Goal: Task Accomplishment & Management: Manage account settings

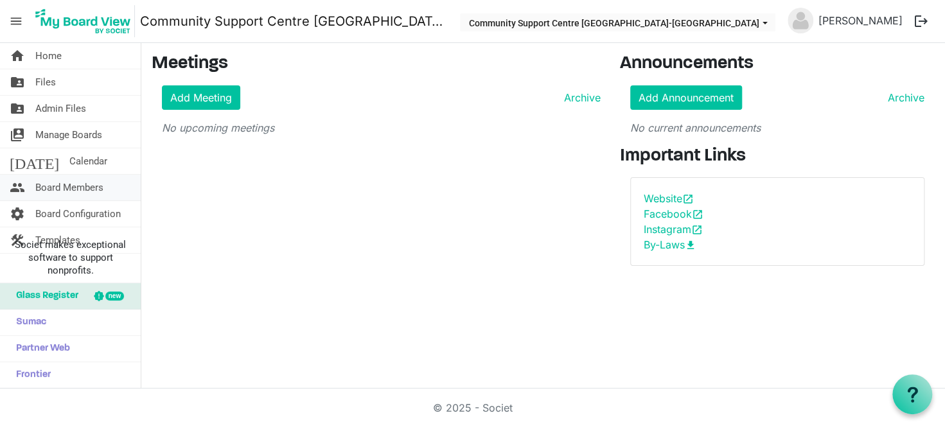
click at [93, 182] on span "Board Members" at bounding box center [69, 188] width 68 height 26
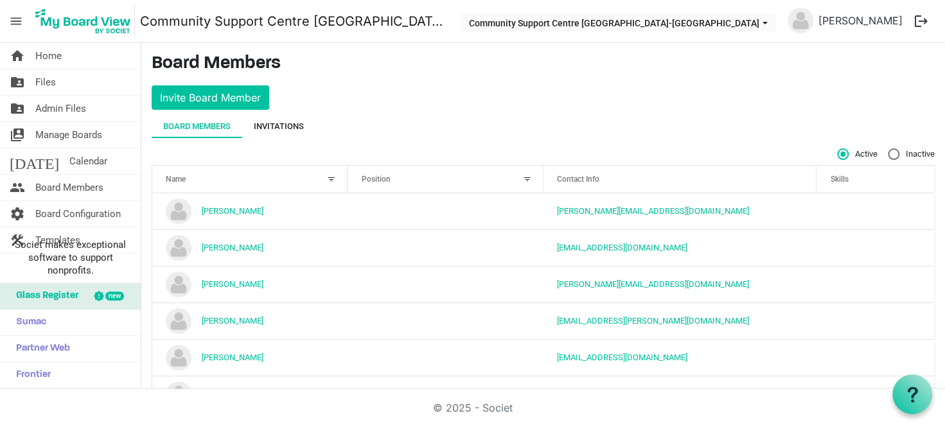
click at [268, 132] on div "Invitations" at bounding box center [279, 126] width 50 height 13
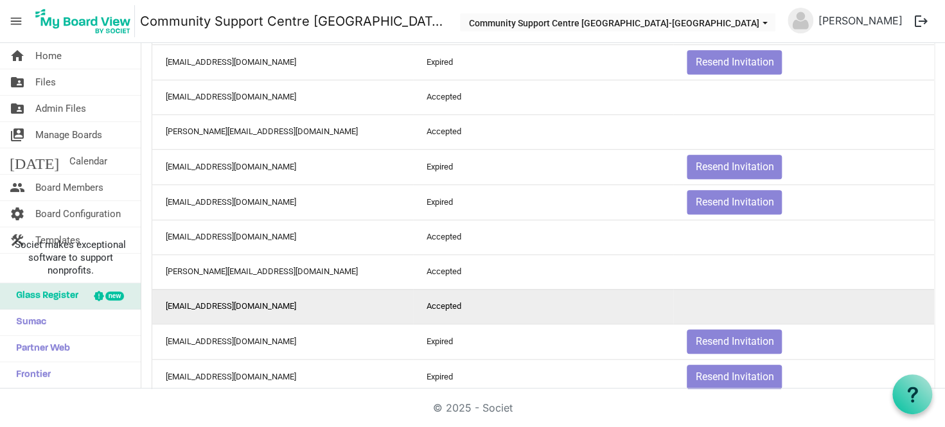
scroll to position [537, 0]
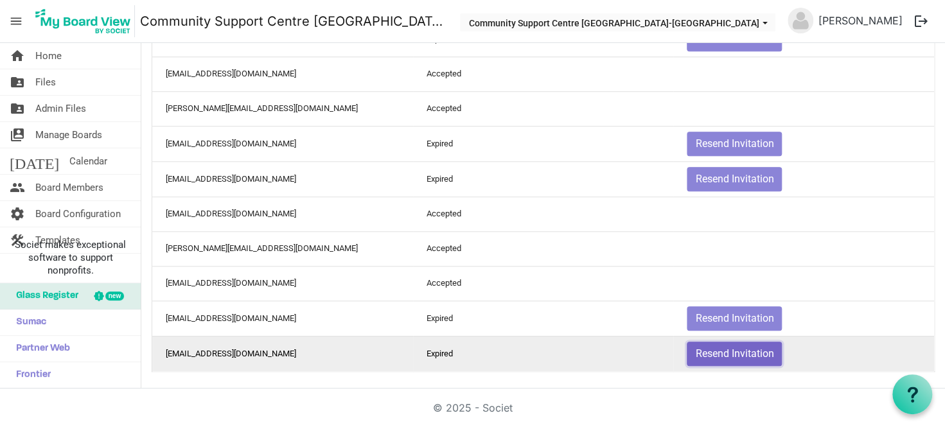
click at [737, 353] on button "Resend Invitation" at bounding box center [734, 354] width 95 height 24
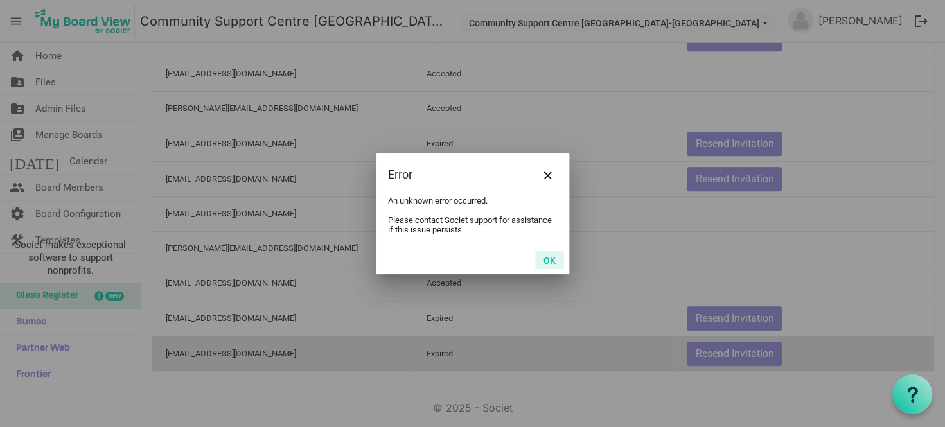
click at [549, 258] on button "OK" at bounding box center [549, 260] width 29 height 18
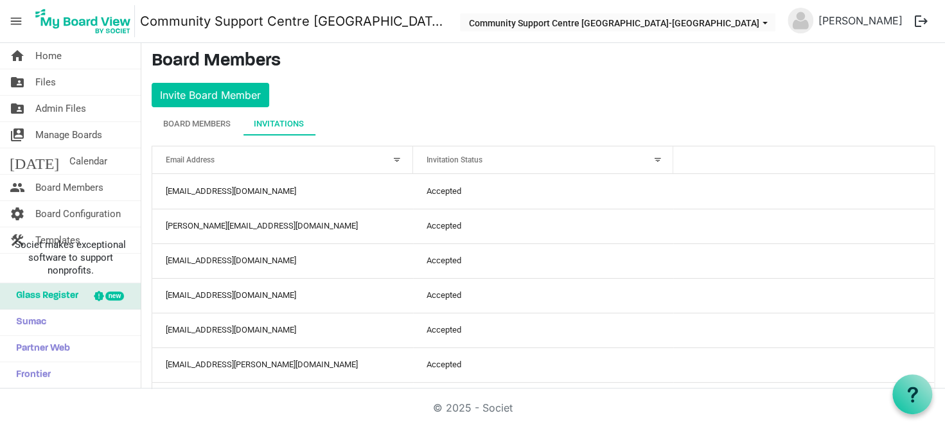
scroll to position [0, 0]
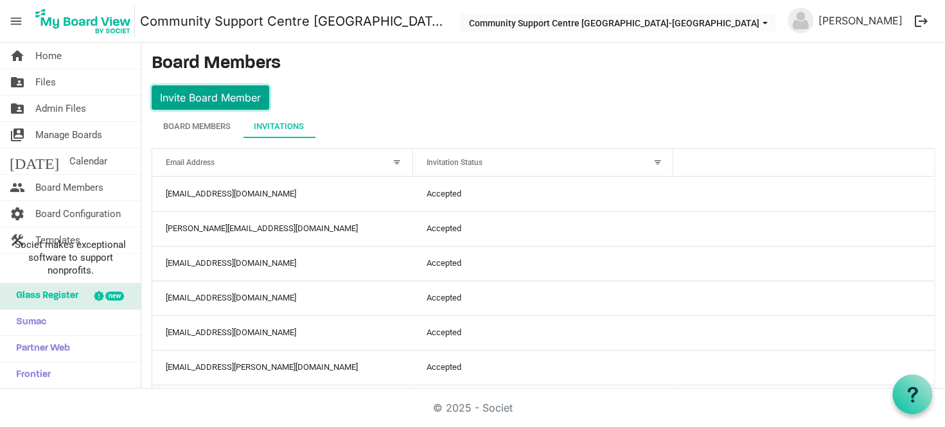
click at [221, 98] on button "Invite Board Member" at bounding box center [211, 97] width 118 height 24
click at [246, 95] on button "Invite Board Member" at bounding box center [211, 97] width 118 height 24
click at [206, 125] on div "Board Members" at bounding box center [196, 126] width 67 height 13
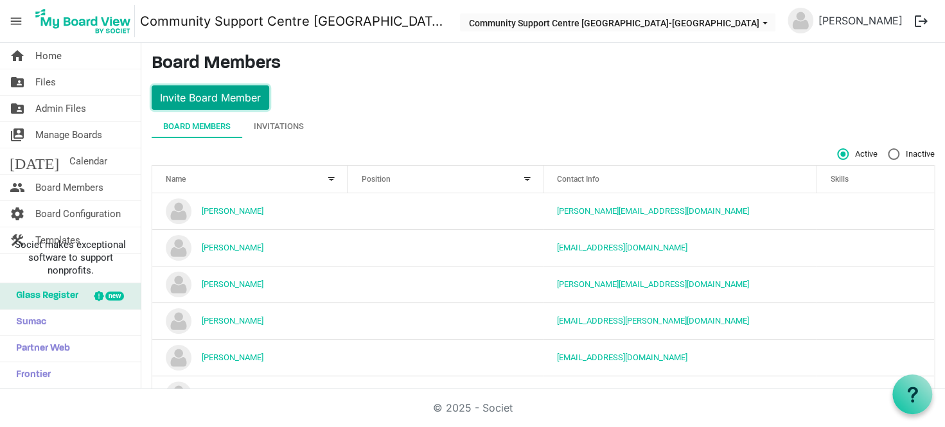
click at [255, 108] on button "Invite Board Member" at bounding box center [211, 97] width 118 height 24
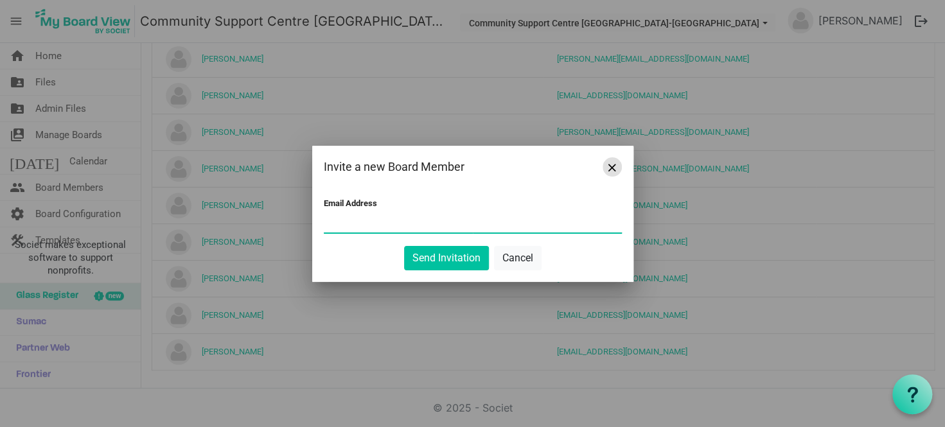
click at [619, 168] on button "Close" at bounding box center [612, 166] width 19 height 19
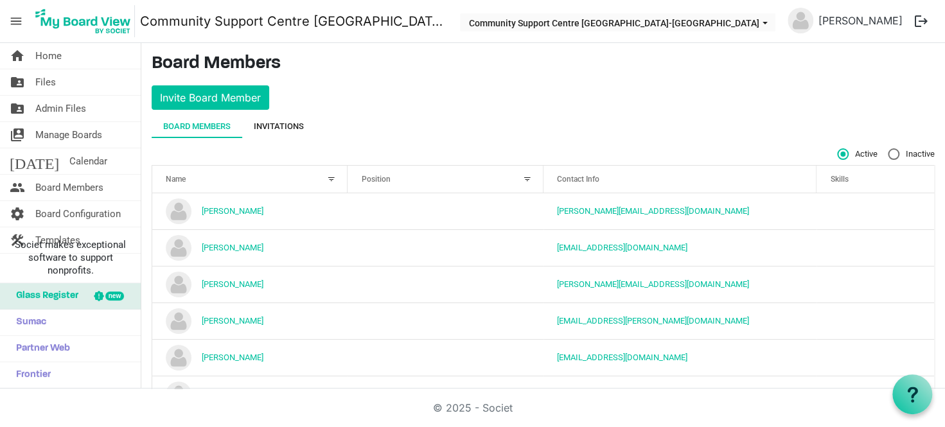
click at [259, 127] on div "Invitations" at bounding box center [279, 126] width 50 height 13
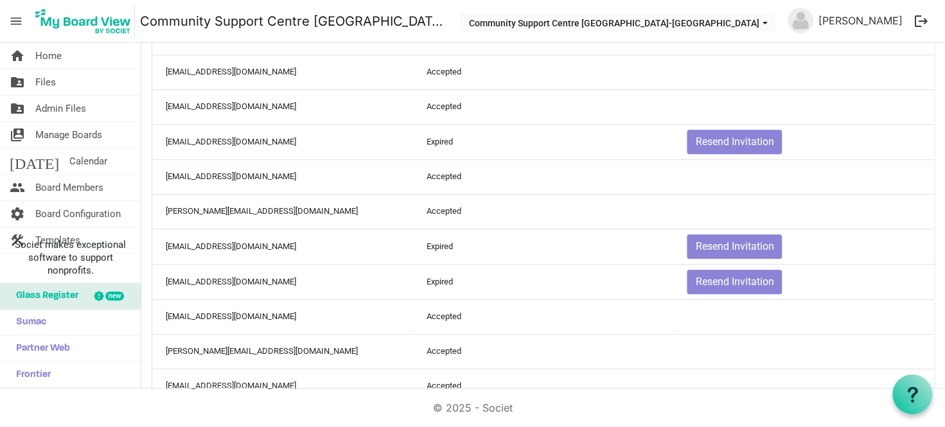
scroll to position [537, 0]
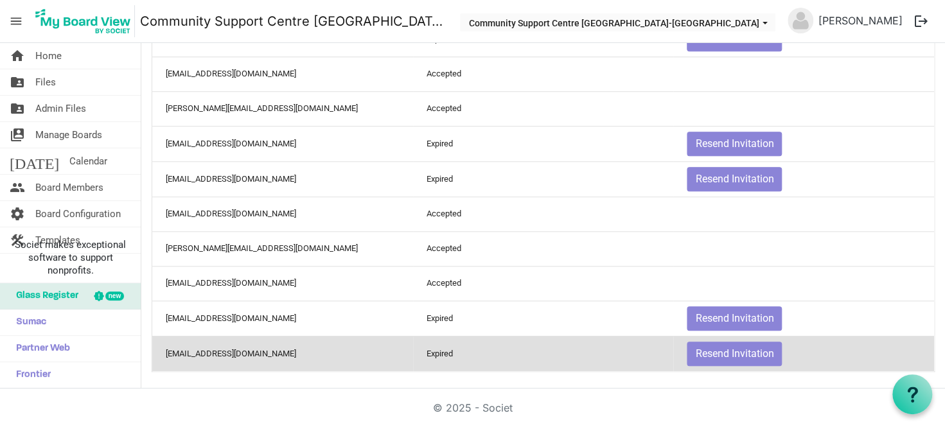
click at [237, 349] on td "ashleynwerner@gmail.com" at bounding box center [282, 353] width 261 height 35
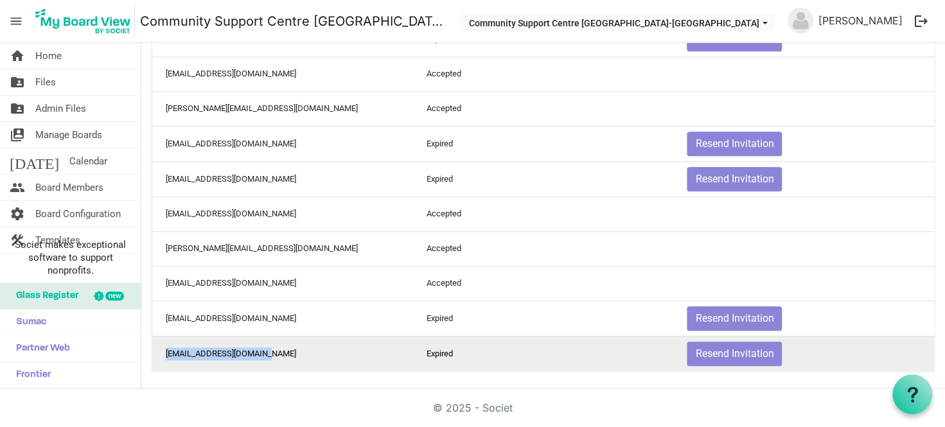
drag, startPoint x: 268, startPoint y: 350, endPoint x: 165, endPoint y: 353, distance: 102.9
click at [165, 353] on td "ashleynwerner@gmail.com" at bounding box center [282, 353] width 261 height 35
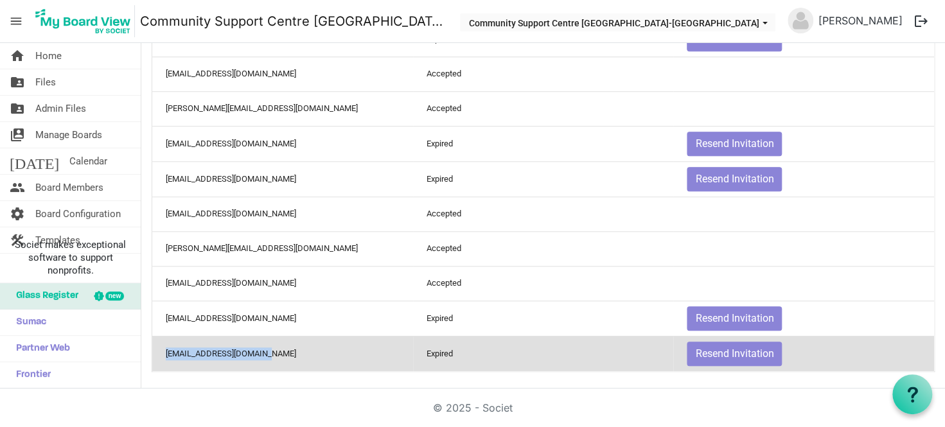
copy td "ashleynwerner@gmail.com"
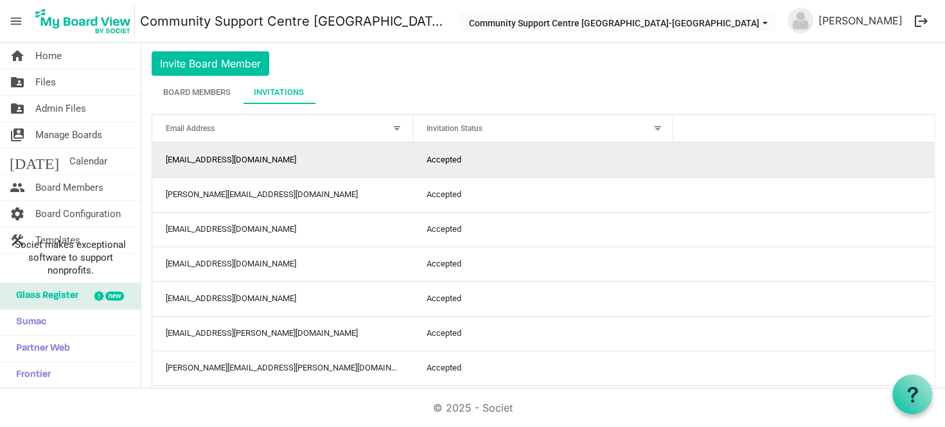
scroll to position [0, 0]
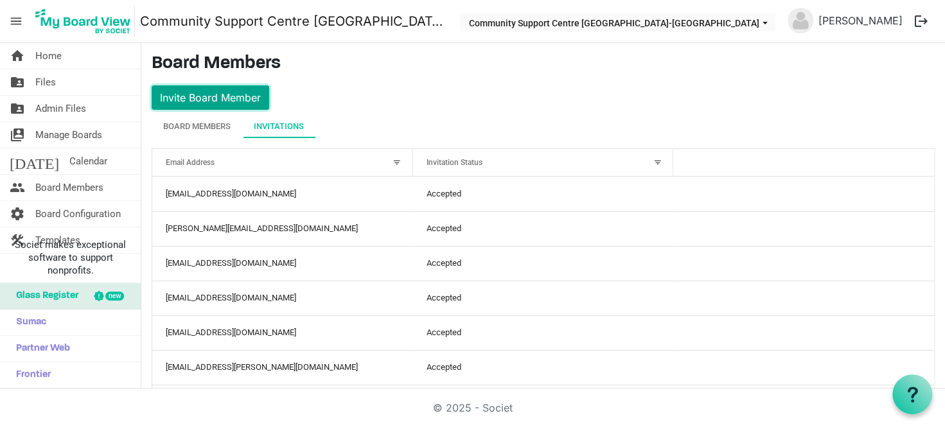
click at [214, 106] on button "Invite Board Member" at bounding box center [211, 97] width 118 height 24
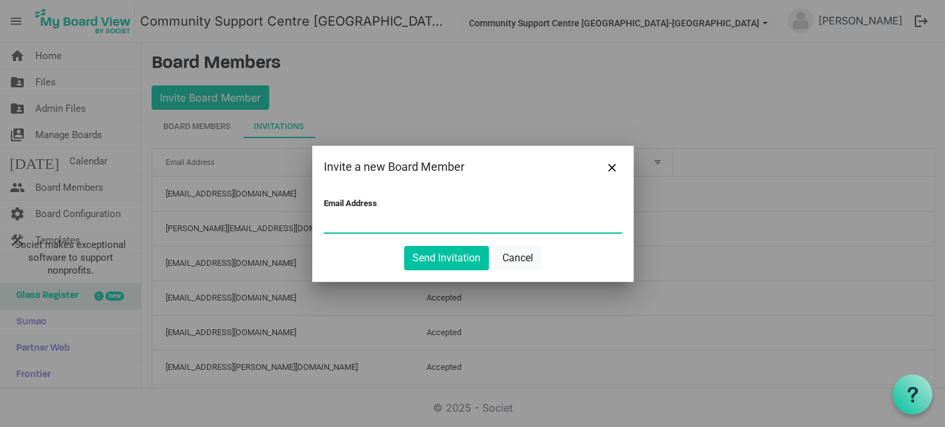
paste input "ashleynwerner@gmail.com"
type input "ashleynwerner@gmail.com"
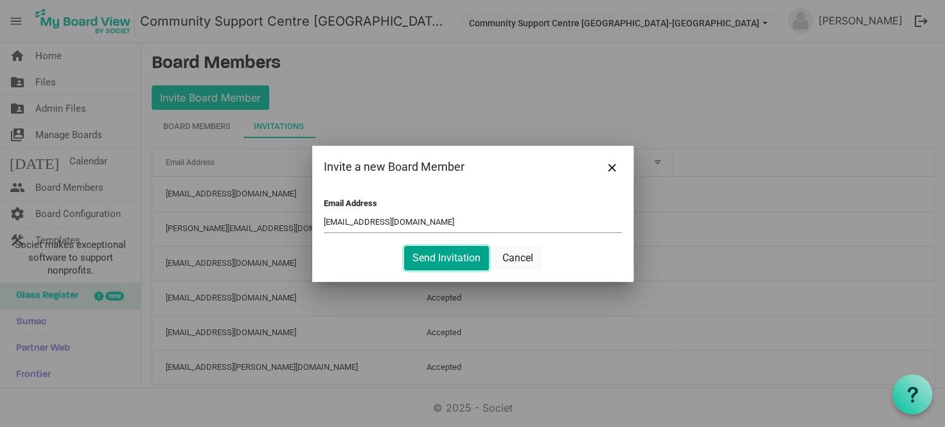
click at [438, 260] on button "Send Invitation" at bounding box center [446, 258] width 85 height 24
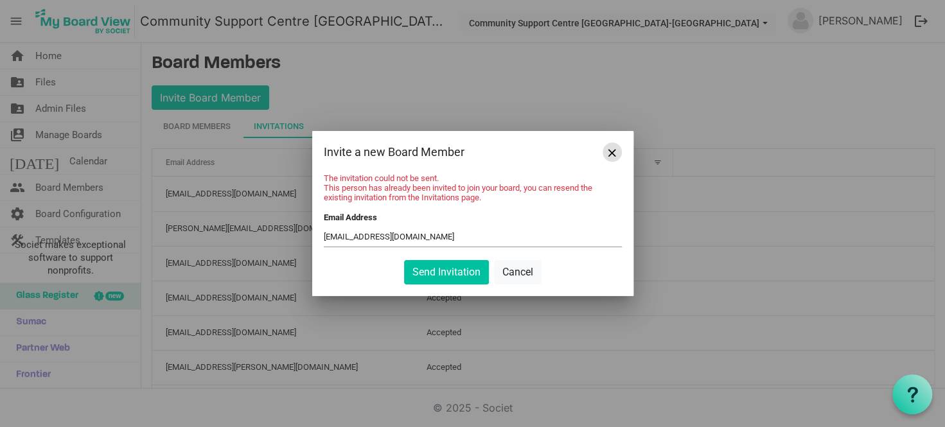
click at [605, 148] on button "Close" at bounding box center [612, 152] width 19 height 19
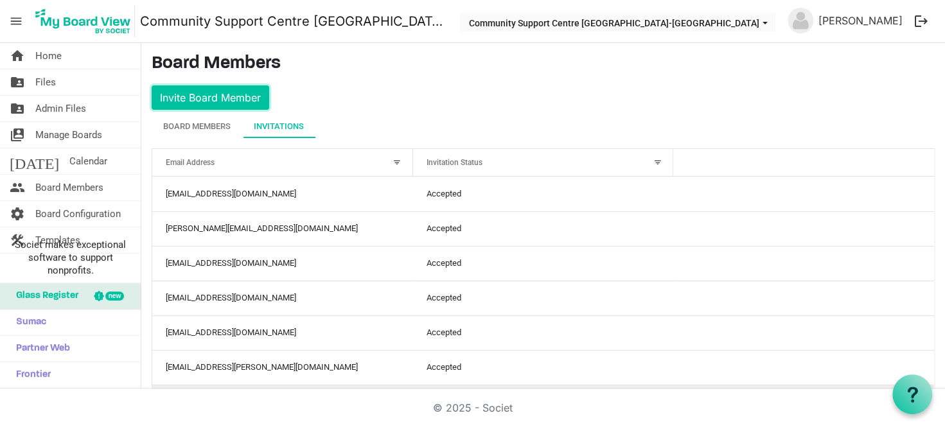
scroll to position [537, 0]
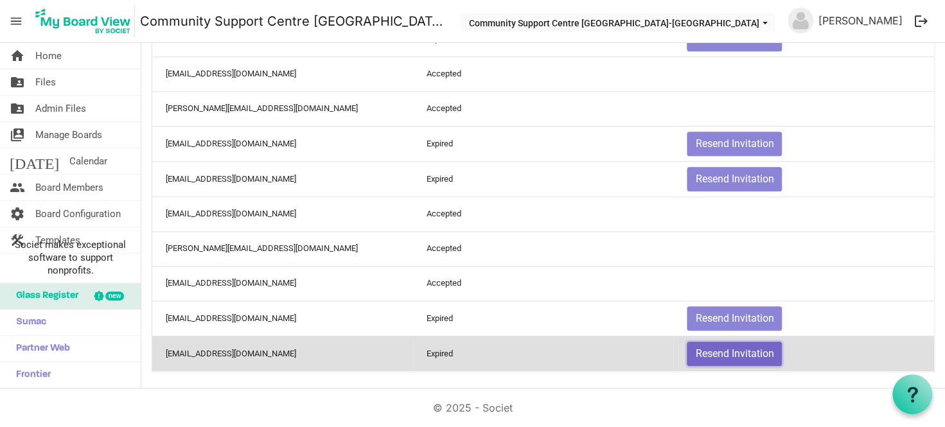
click at [758, 350] on button "Resend Invitation" at bounding box center [734, 354] width 95 height 24
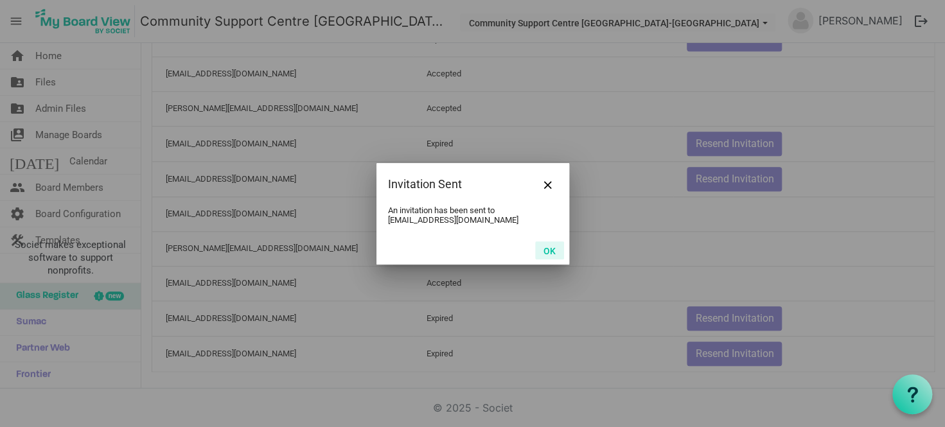
click at [548, 249] on button "OK" at bounding box center [549, 251] width 29 height 18
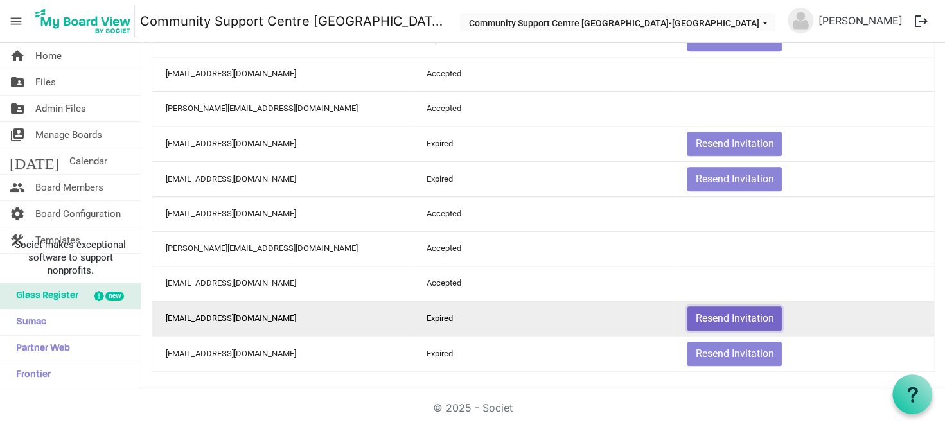
click at [728, 317] on button "Resend Invitation" at bounding box center [734, 319] width 95 height 24
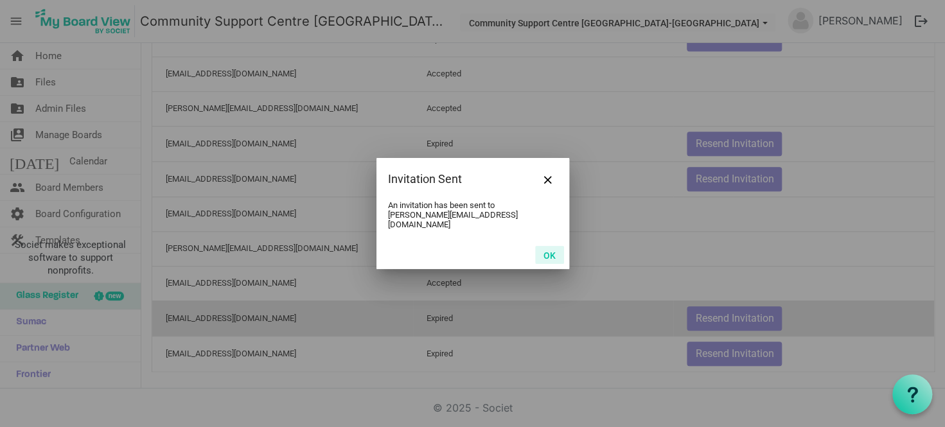
click at [551, 249] on button "OK" at bounding box center [549, 255] width 29 height 18
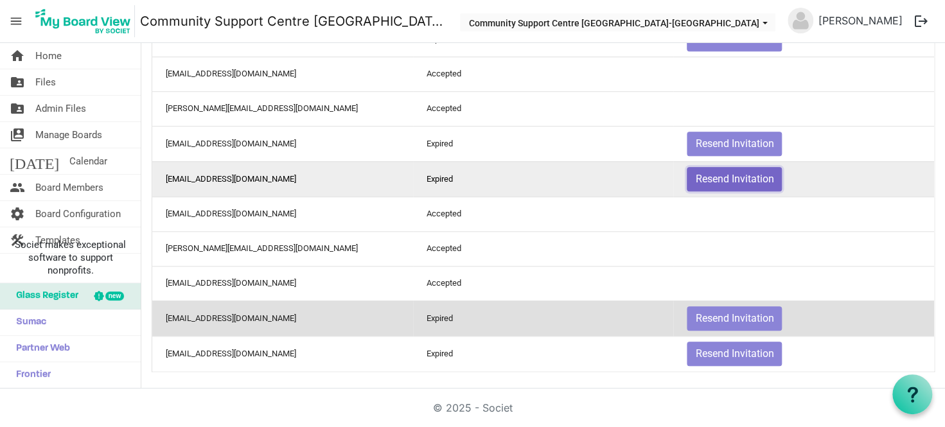
click at [720, 182] on button "Resend Invitation" at bounding box center [734, 179] width 95 height 24
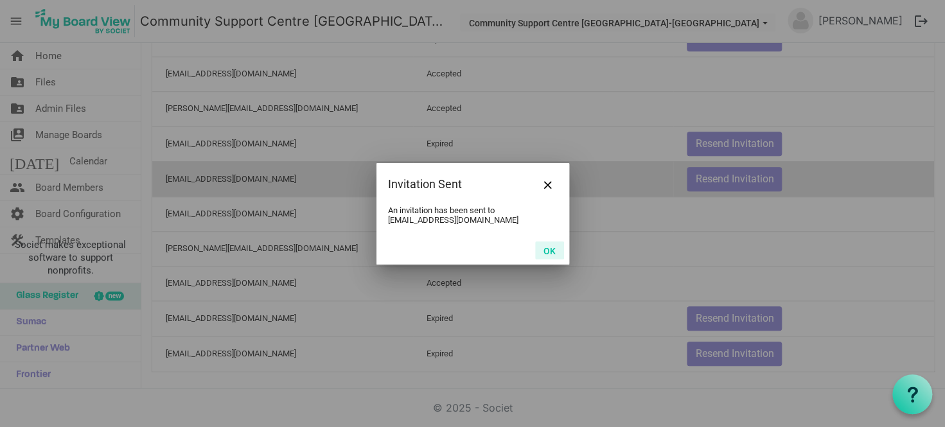
click at [553, 253] on button "OK" at bounding box center [549, 251] width 29 height 18
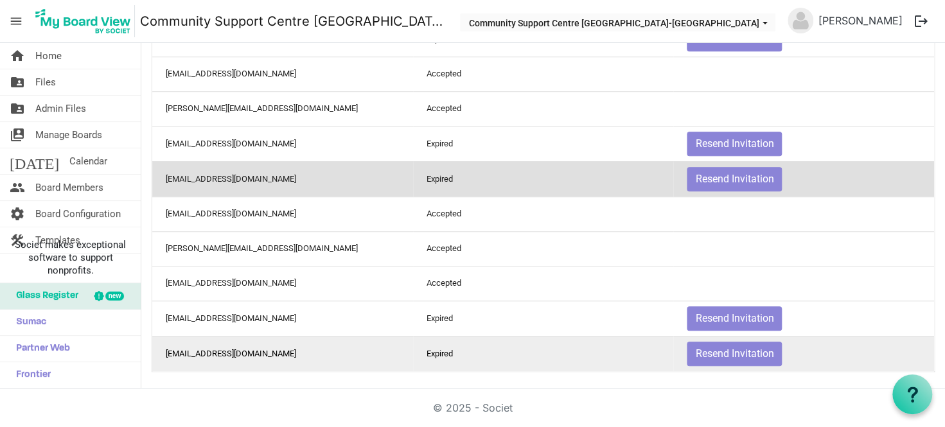
click at [266, 343] on td "ashleynwerner@gmail.com" at bounding box center [282, 353] width 261 height 35
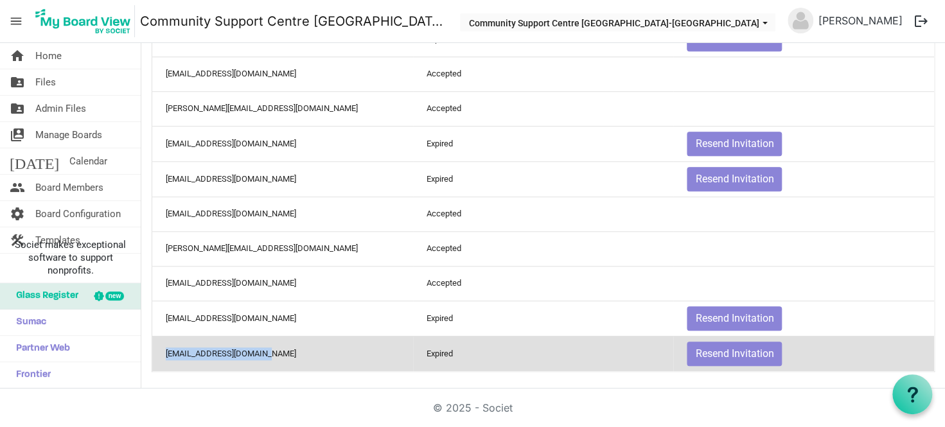
drag, startPoint x: 272, startPoint y: 350, endPoint x: 165, endPoint y: 352, distance: 106.7
click at [165, 352] on td "ashleynwerner@gmail.com" at bounding box center [282, 353] width 261 height 35
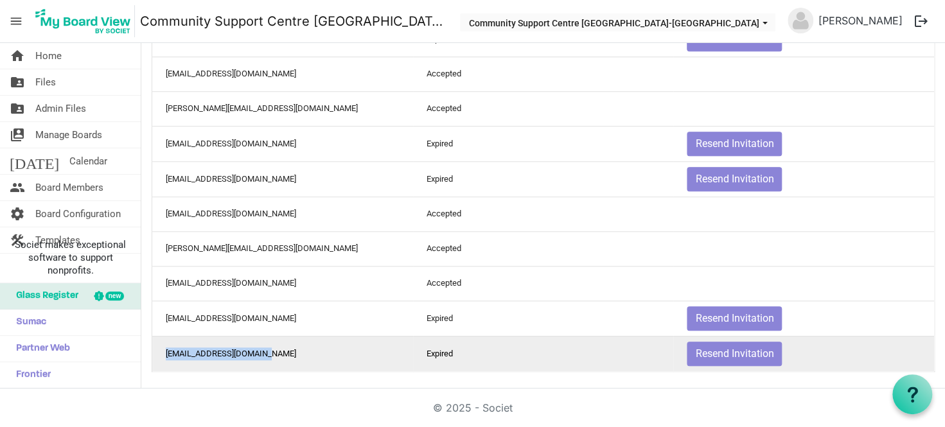
copy td "ashleynwerner@gmail.com"
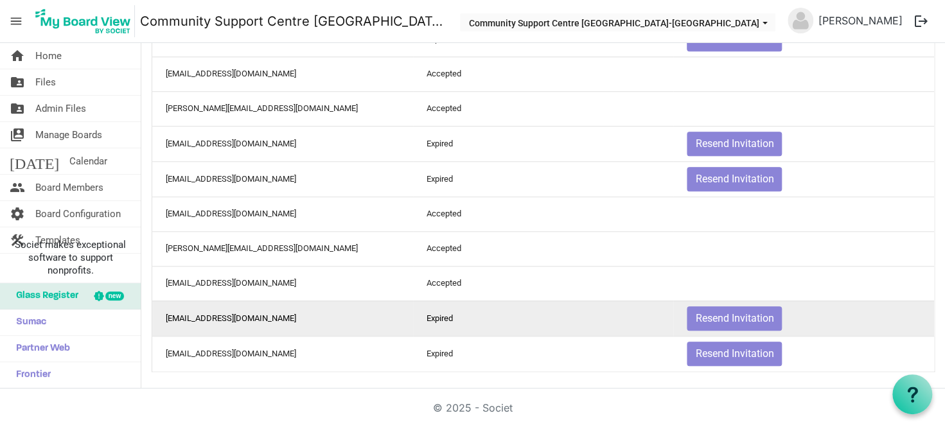
click at [286, 325] on td "jaynemaldridge@gmail.com" at bounding box center [282, 318] width 261 height 35
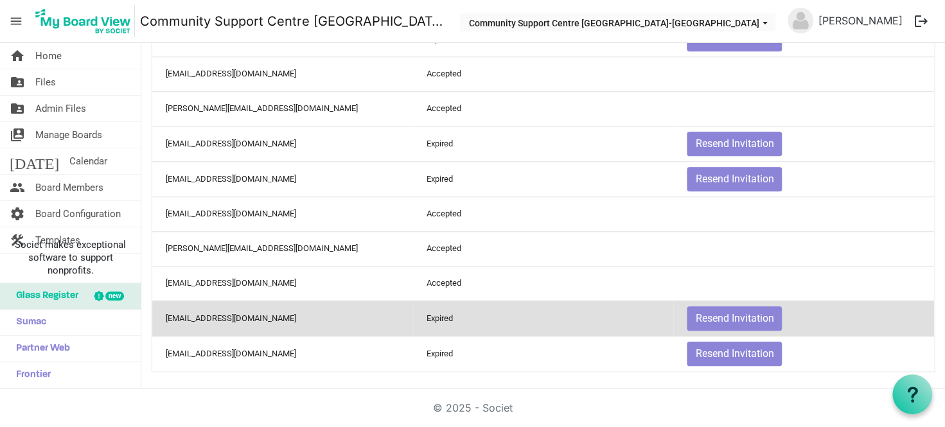
click at [278, 313] on td "jaynemaldridge@gmail.com" at bounding box center [282, 318] width 261 height 35
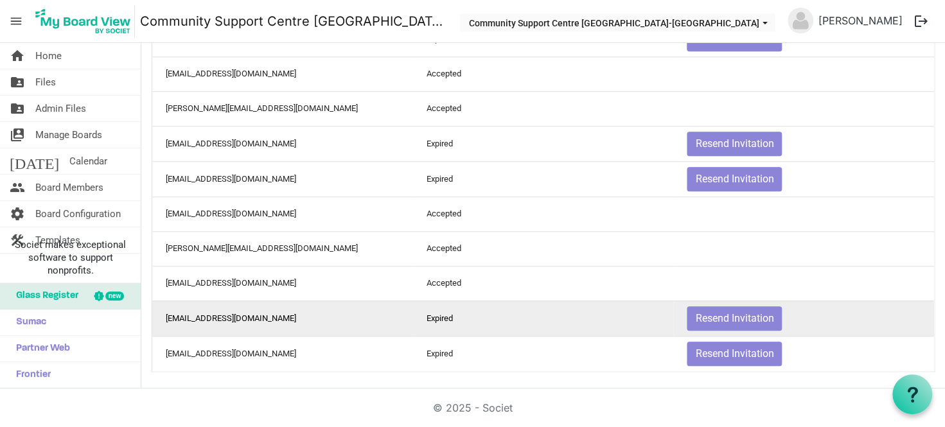
click at [281, 319] on td "jaynemaldridge@gmail.com" at bounding box center [282, 318] width 261 height 35
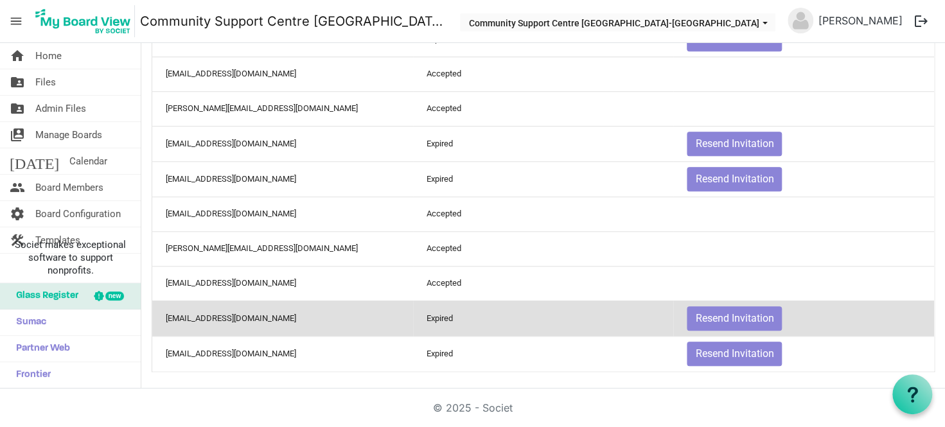
click at [277, 316] on td "jaynemaldridge@gmail.com" at bounding box center [282, 318] width 261 height 35
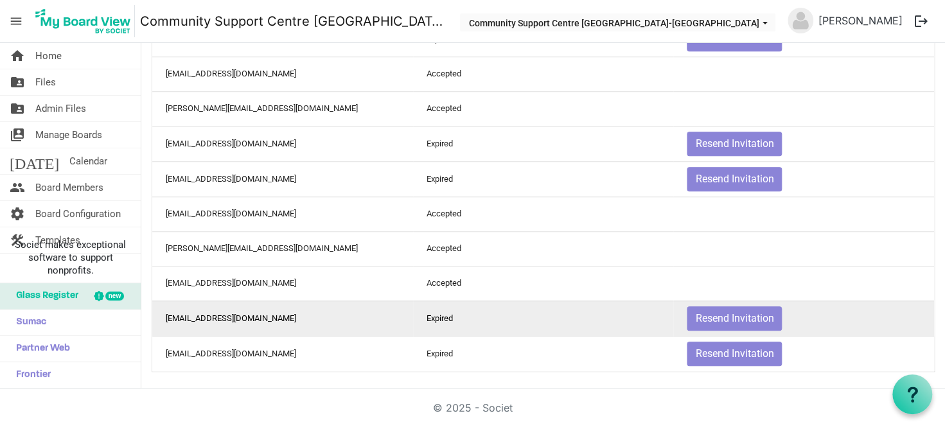
click at [277, 316] on td "jaynemaldridge@gmail.com" at bounding box center [282, 318] width 261 height 35
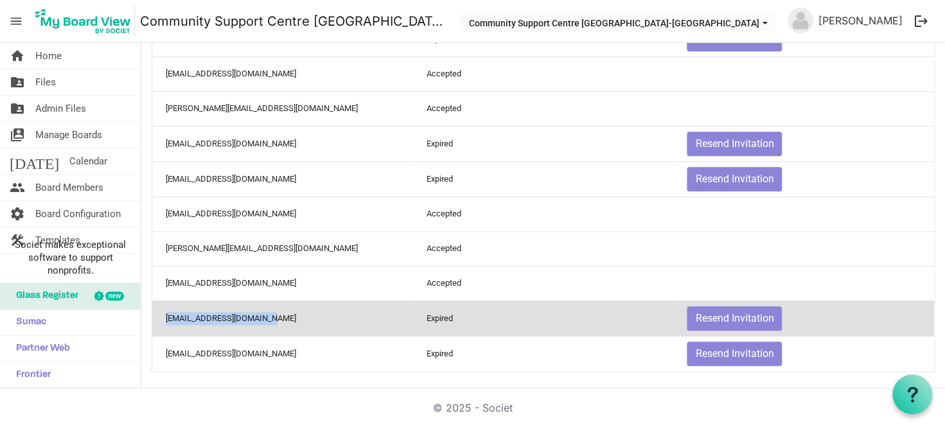
drag, startPoint x: 165, startPoint y: 315, endPoint x: 267, endPoint y: 316, distance: 102.8
click at [267, 316] on td "jaynemaldridge@gmail.com" at bounding box center [282, 318] width 261 height 35
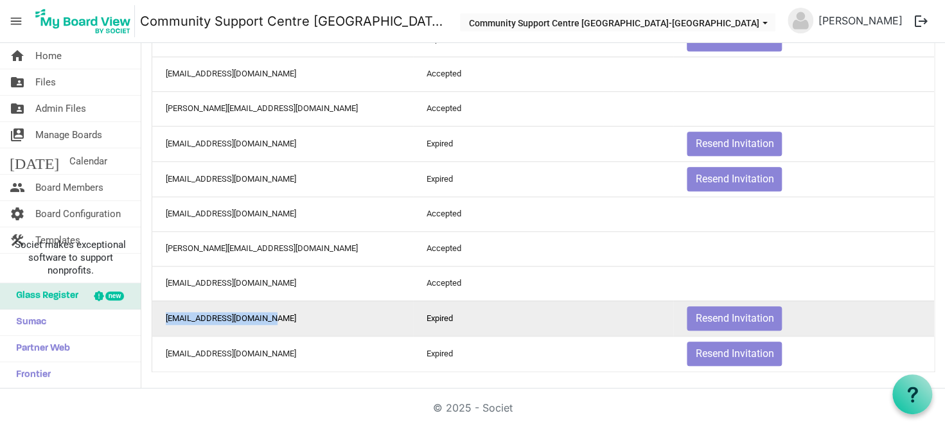
copy td "jaynemaldridge@gmail.com"
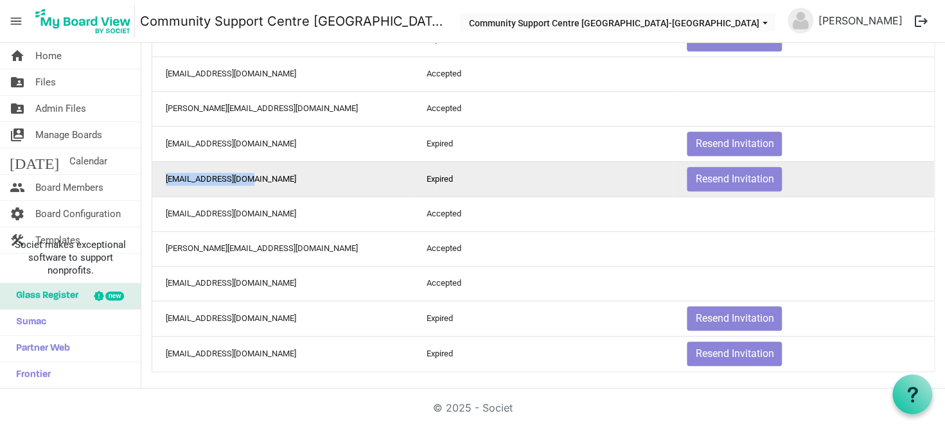
drag, startPoint x: 256, startPoint y: 178, endPoint x: 166, endPoint y: 180, distance: 90.0
click at [166, 180] on td "goofygran@gmail.com" at bounding box center [282, 178] width 261 height 35
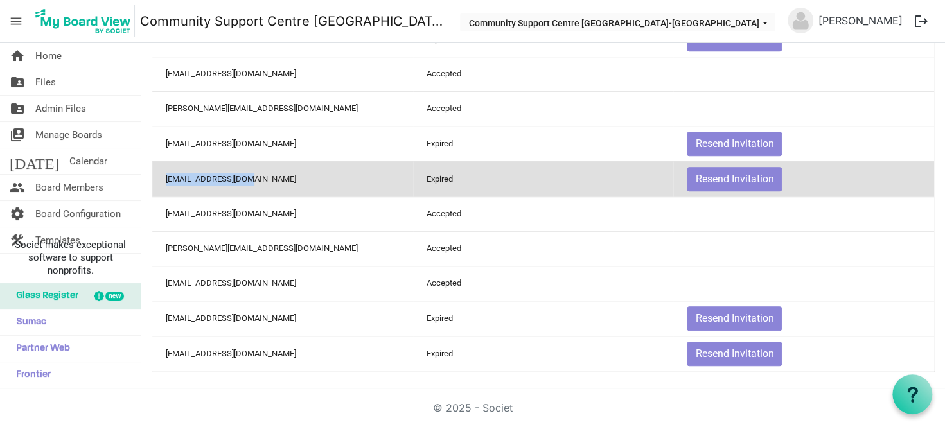
copy td "goofygran@gmail.com"
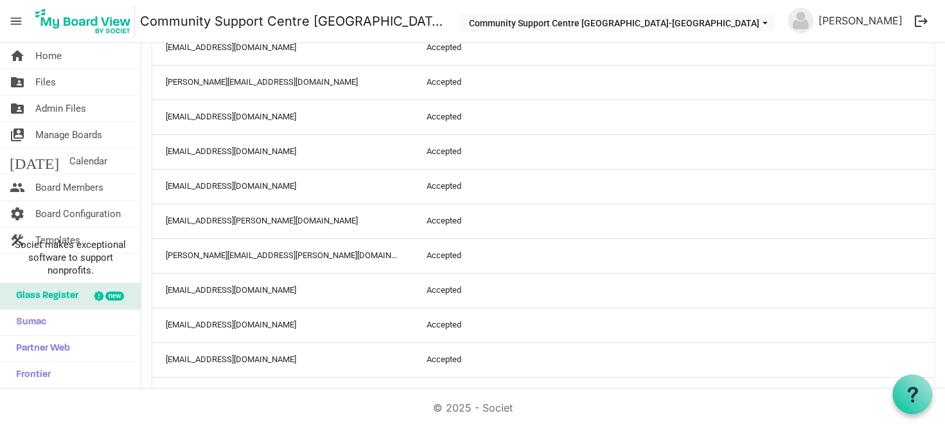
scroll to position [0, 0]
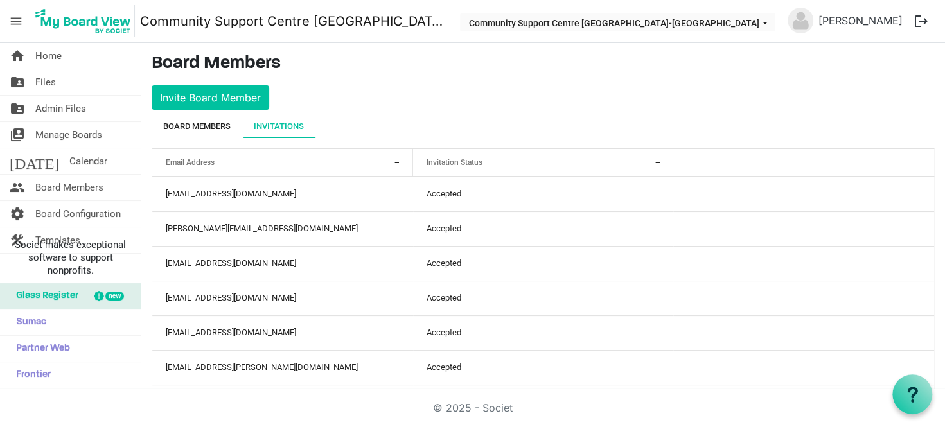
click at [201, 130] on div "Board Members" at bounding box center [196, 126] width 67 height 13
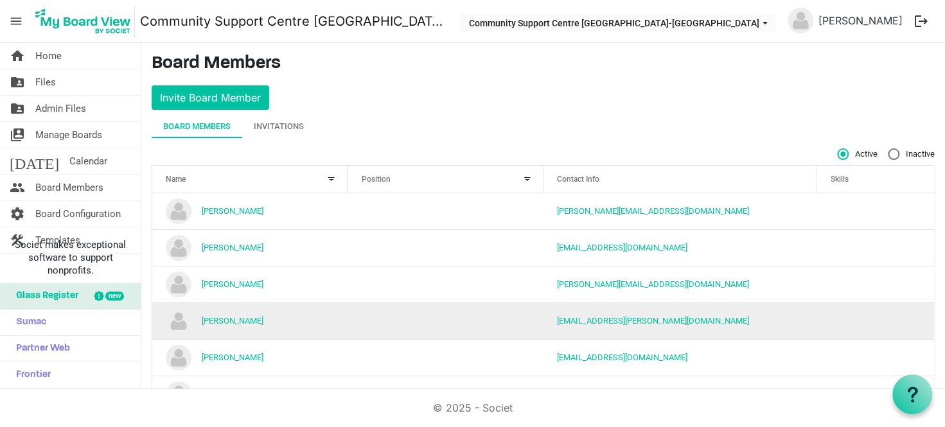
scroll to position [152, 0]
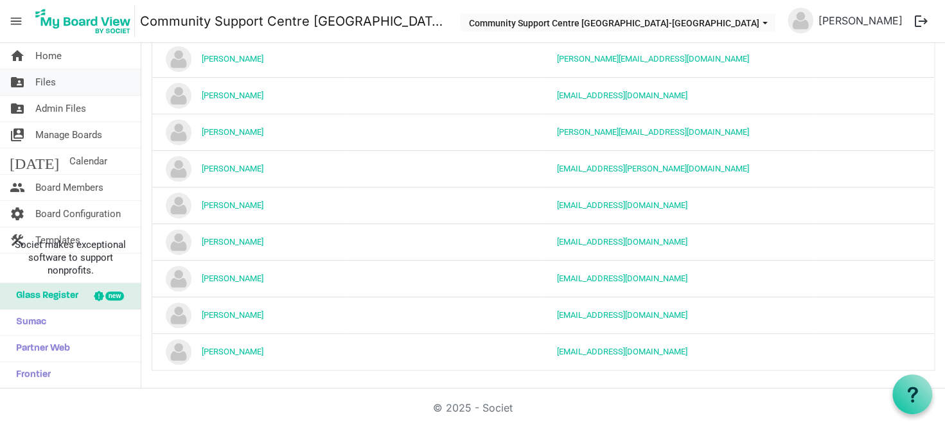
click at [78, 74] on link "folder_shared Files" at bounding box center [70, 82] width 141 height 26
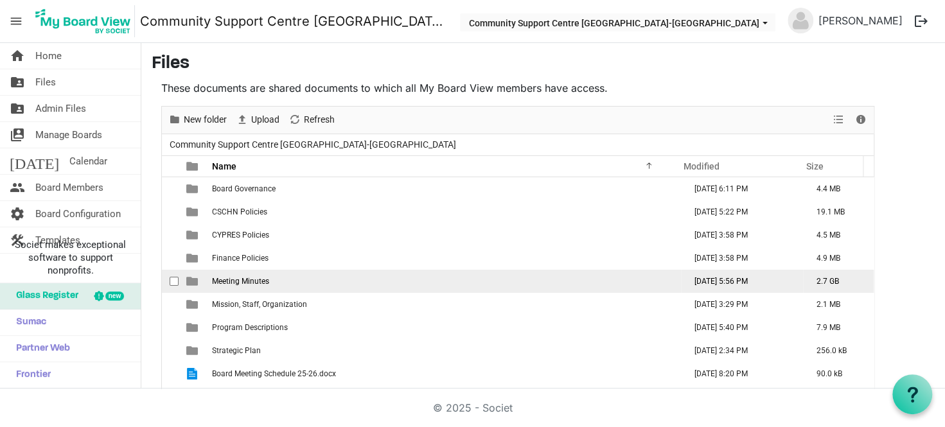
click at [330, 285] on td "Meeting Minutes" at bounding box center [444, 281] width 473 height 23
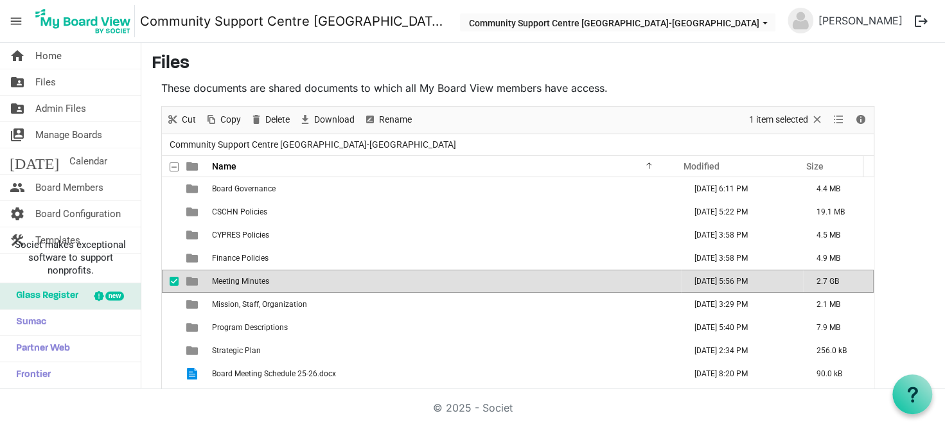
click at [330, 285] on td "Meeting Minutes" at bounding box center [444, 281] width 473 height 23
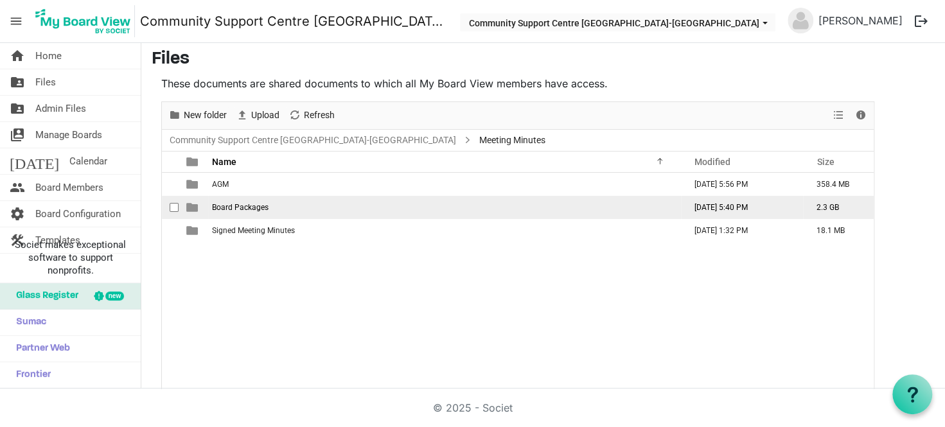
click at [299, 210] on td "Board Packages" at bounding box center [444, 207] width 473 height 23
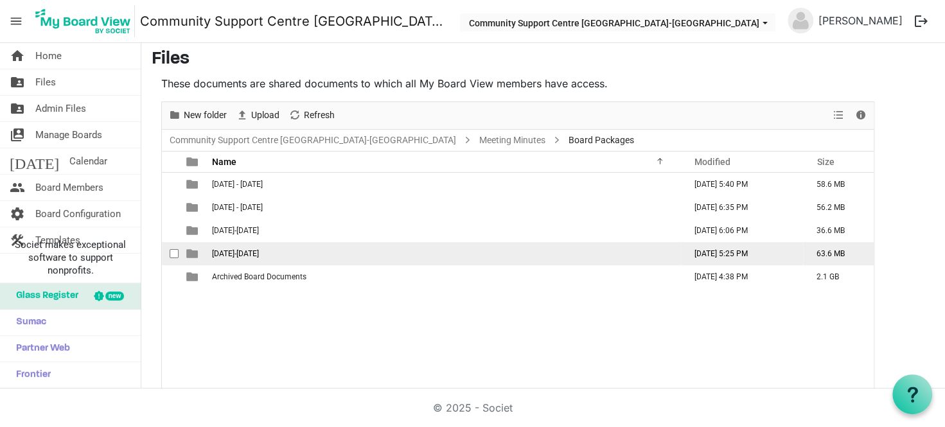
click at [283, 258] on td "2024-2025" at bounding box center [444, 253] width 473 height 23
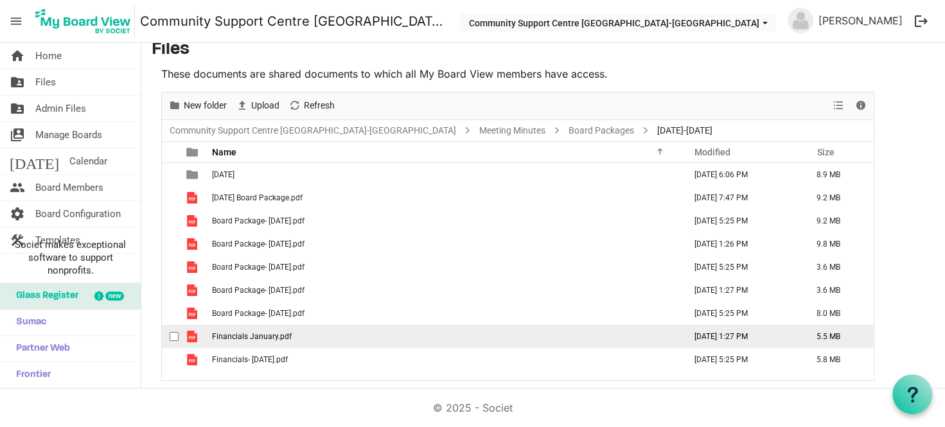
scroll to position [16, 0]
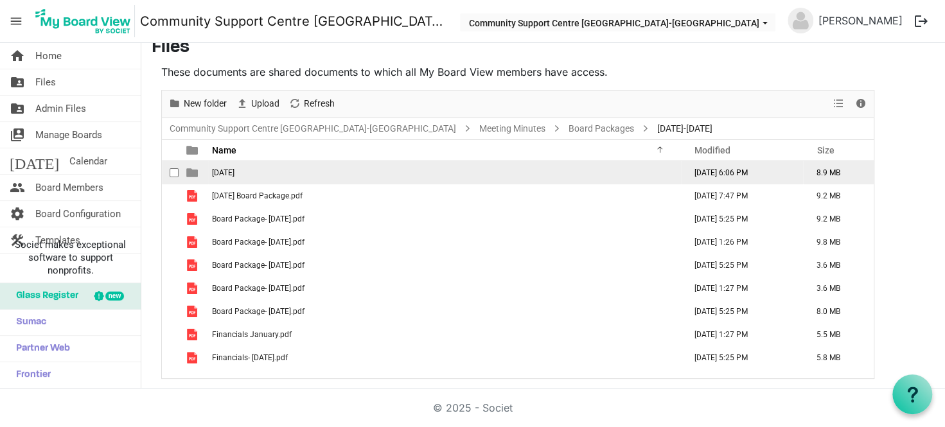
click at [233, 168] on span "September 2024" at bounding box center [223, 172] width 22 height 9
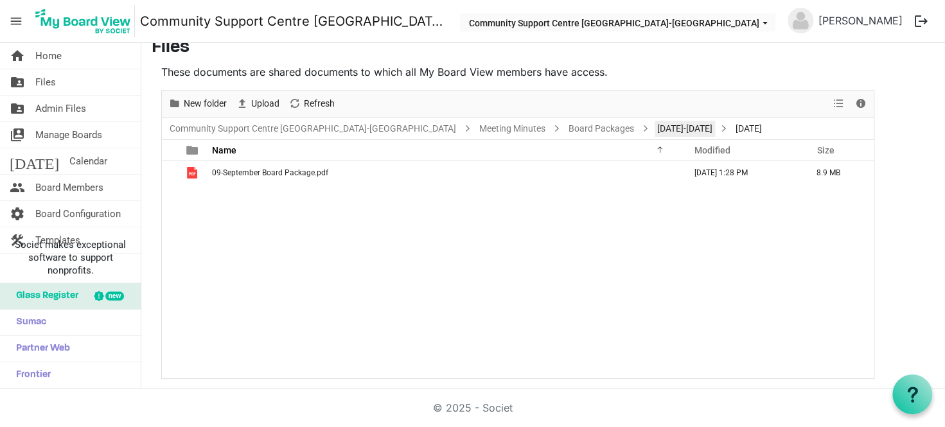
click at [655, 132] on link "2024-2025" at bounding box center [685, 129] width 60 height 16
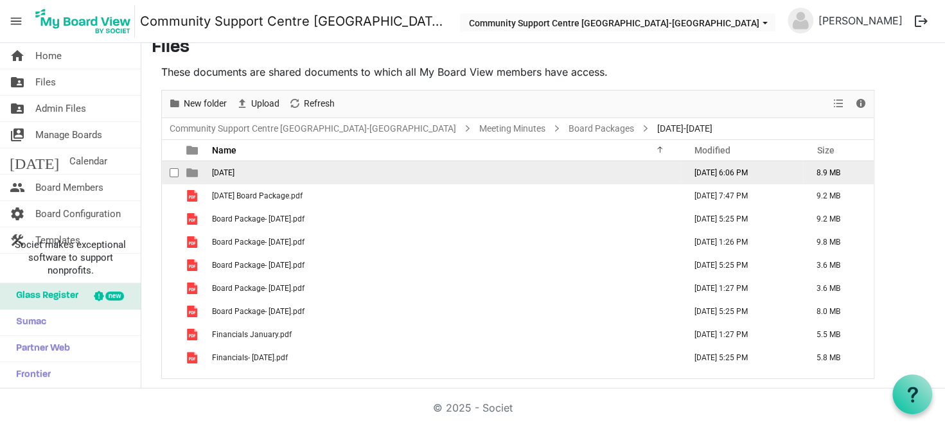
click at [228, 170] on span "September 2024" at bounding box center [223, 172] width 22 height 9
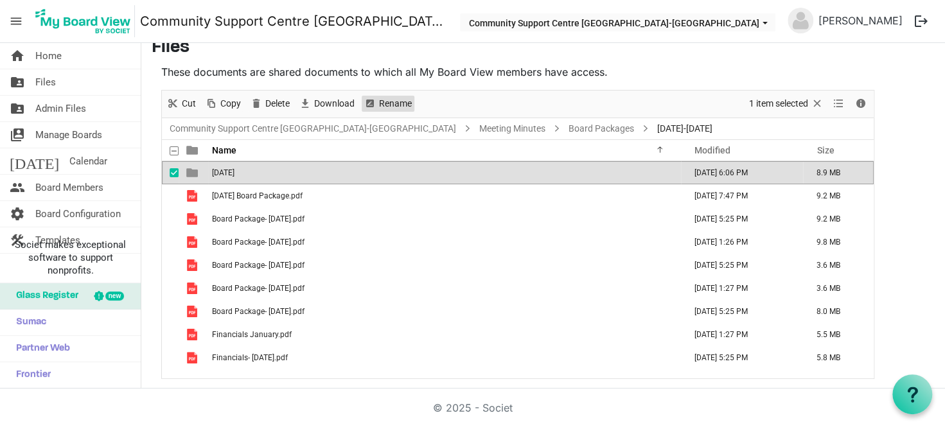
click at [377, 100] on span "Rename" at bounding box center [369, 104] width 15 height 16
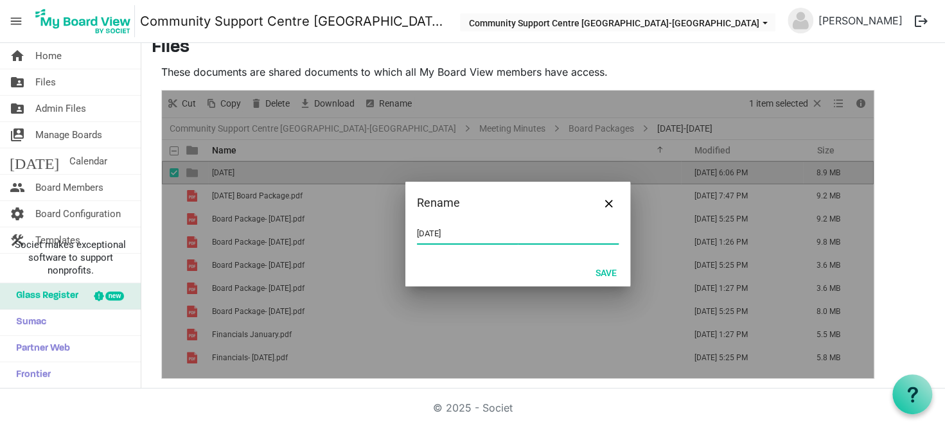
click at [460, 236] on input "September 2024" at bounding box center [518, 233] width 202 height 19
drag, startPoint x: 456, startPoint y: 235, endPoint x: 415, endPoint y: 235, distance: 41.1
click at [415, 235] on div "September 2024" at bounding box center [518, 241] width 225 height 34
click at [609, 268] on button "Save" at bounding box center [606, 273] width 38 height 18
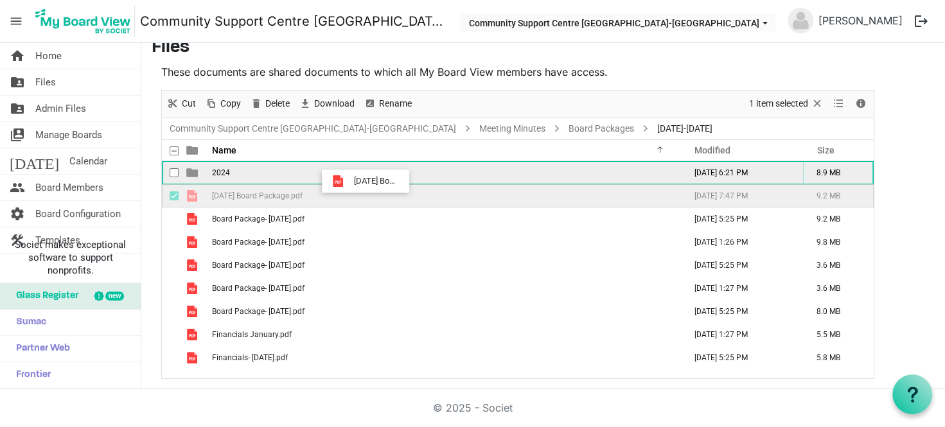
drag, startPoint x: 350, startPoint y: 197, endPoint x: 350, endPoint y: 181, distance: 16.7
click at [350, 181] on tbody "2024 October 10, 2025 6:21 PM 8.9 MB 10-October 2024 Board Package.pdf December…" at bounding box center [518, 265] width 712 height 208
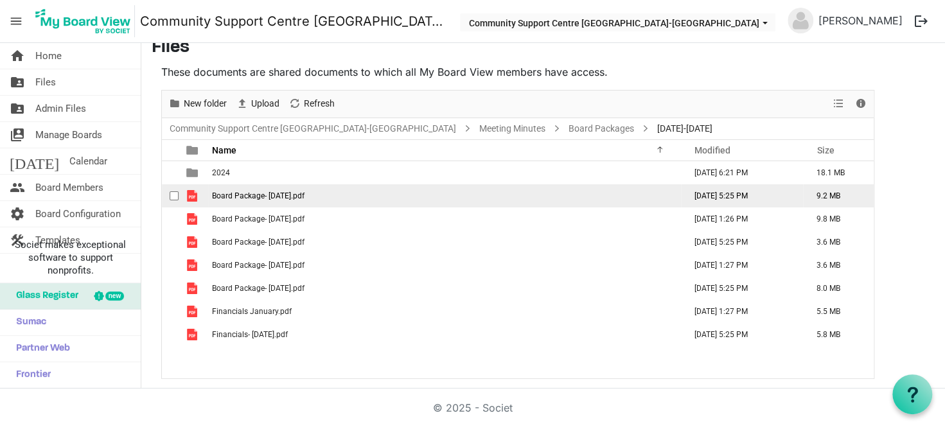
click at [319, 194] on td "Board Package- April 2025.pdf" at bounding box center [444, 195] width 473 height 23
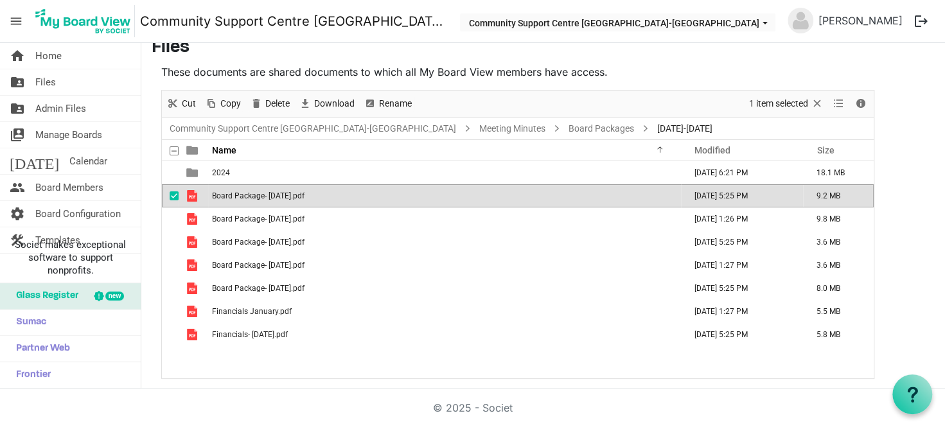
click at [319, 194] on td "Board Package- April 2025.pdf" at bounding box center [444, 195] width 473 height 23
click at [175, 197] on span "checkbox" at bounding box center [174, 196] width 9 height 9
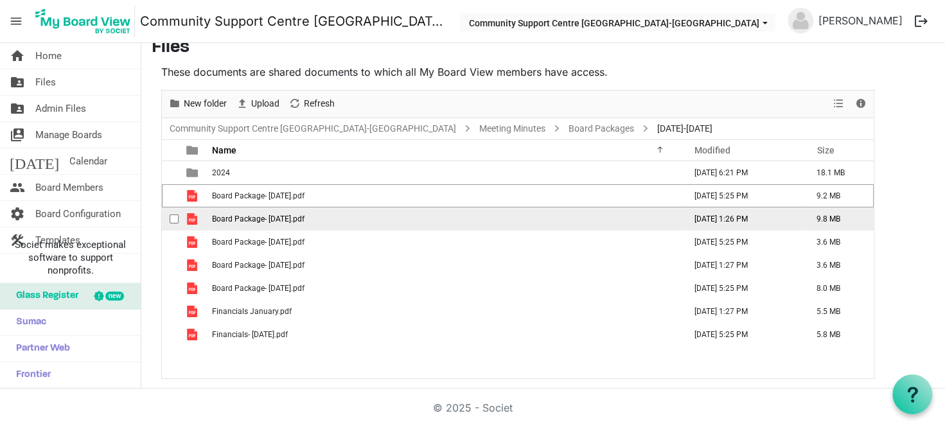
click at [271, 216] on span "Board Package- January 21st.pdf" at bounding box center [258, 219] width 93 height 9
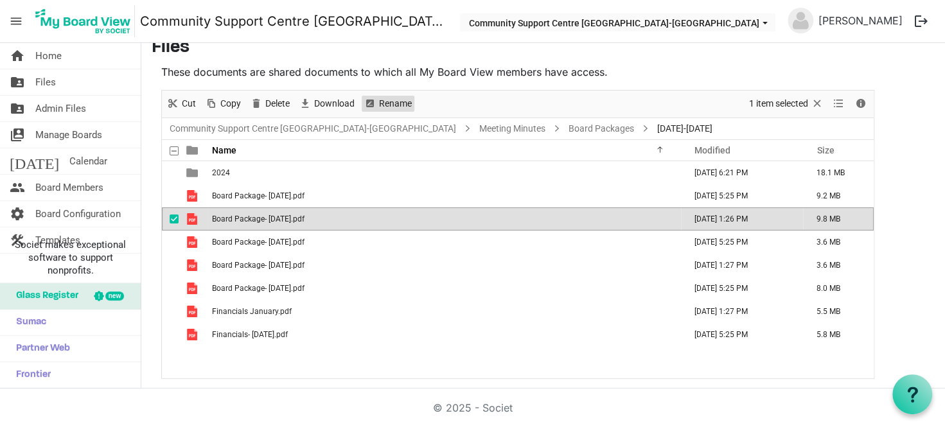
click at [405, 105] on span "Rename" at bounding box center [395, 104] width 35 height 16
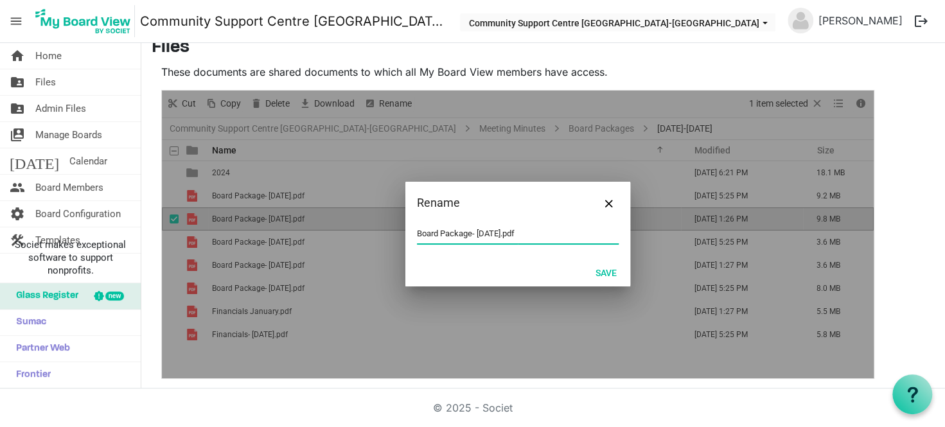
click at [420, 238] on input "Board Package- January 21st.pdf" at bounding box center [518, 233] width 202 height 19
click at [416, 235] on div "Board Package- January 21st.pdf" at bounding box center [518, 241] width 225 height 34
click at [415, 234] on div "Board Package- January 21st.pdf" at bounding box center [518, 241] width 225 height 34
click at [419, 233] on input "Board Package- January 21st.pdf" at bounding box center [518, 233] width 202 height 19
click at [603, 274] on button "Save" at bounding box center [606, 273] width 38 height 18
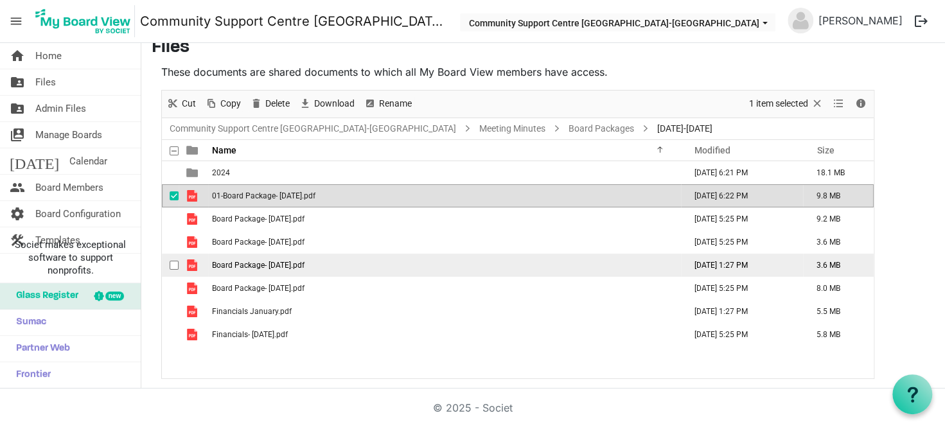
click at [221, 264] on span "Board Package- March 6.pdf" at bounding box center [258, 265] width 93 height 9
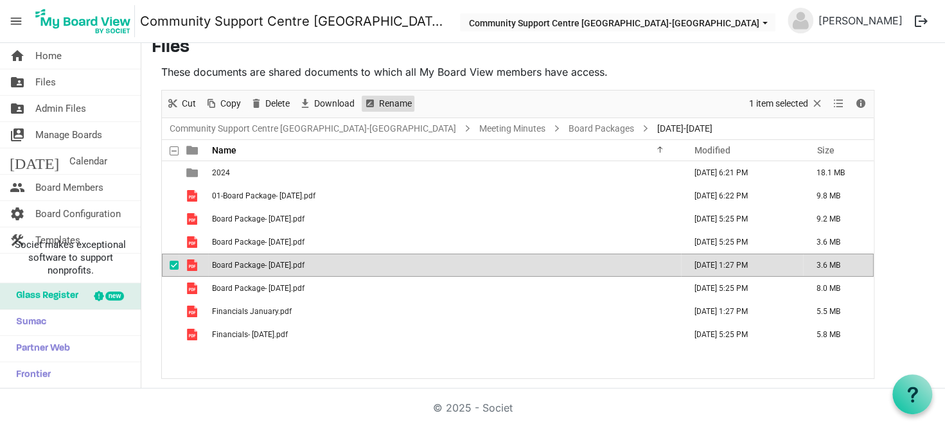
click at [373, 101] on span "Rename" at bounding box center [369, 104] width 15 height 16
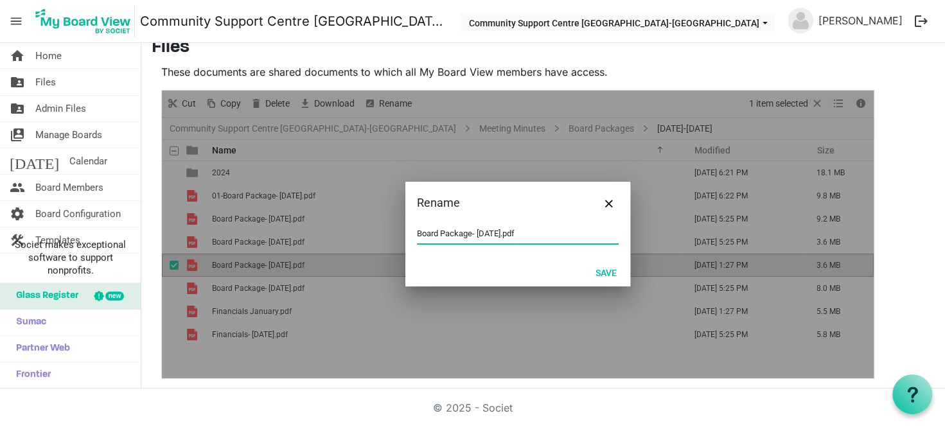
click at [418, 235] on input "Board Package- March 6.pdf" at bounding box center [518, 233] width 202 height 19
click at [600, 271] on button "Save" at bounding box center [606, 273] width 38 height 18
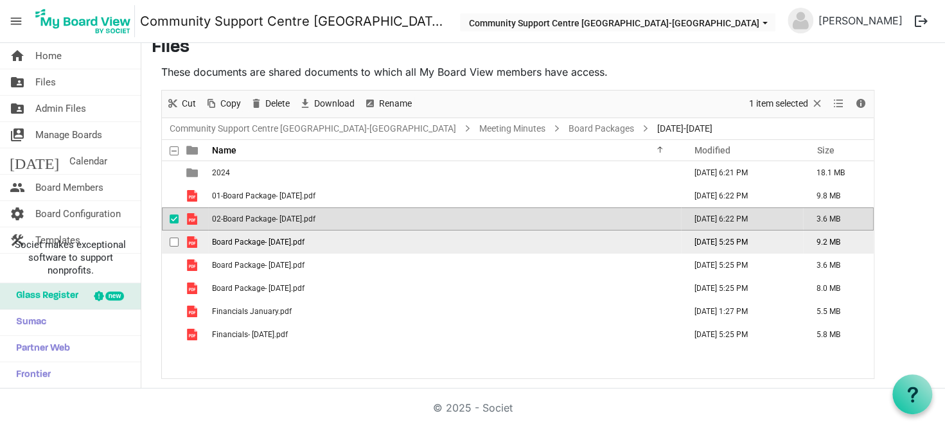
click at [341, 244] on td "Board Package- April 2025.pdf" at bounding box center [444, 242] width 473 height 23
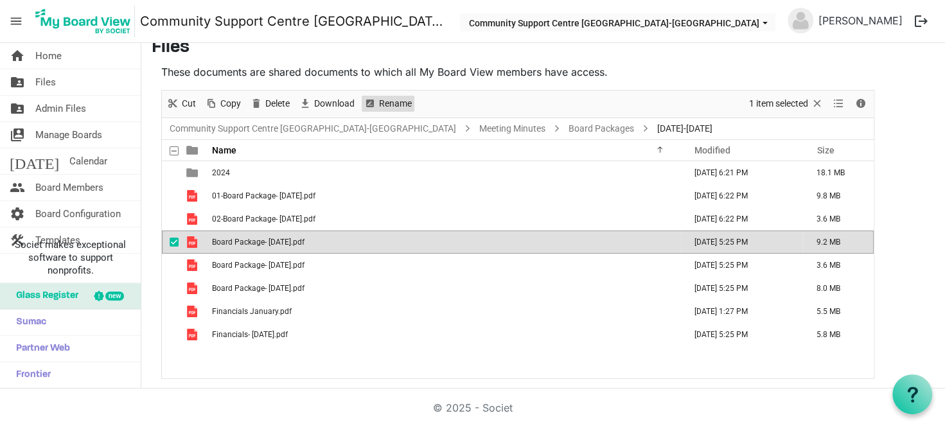
click at [392, 105] on span "Rename" at bounding box center [395, 104] width 35 height 16
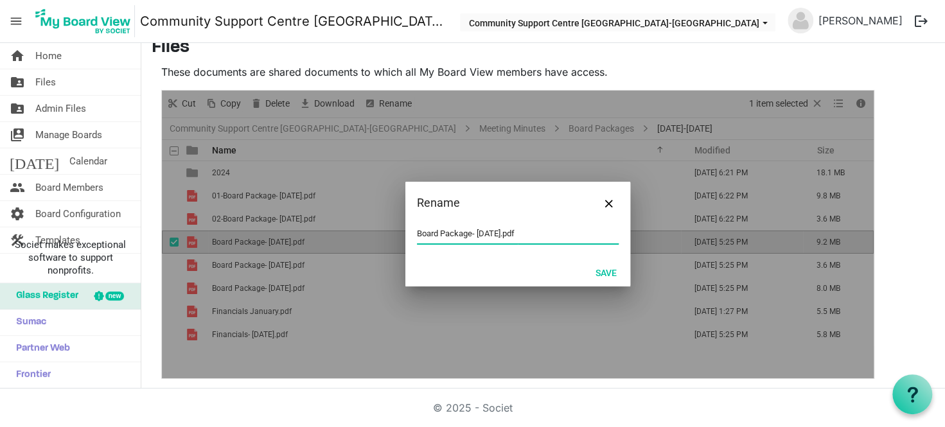
click at [417, 233] on input "Board Package- April 2025.pdf" at bounding box center [518, 233] width 202 height 19
click at [596, 270] on button "Save" at bounding box center [606, 273] width 38 height 18
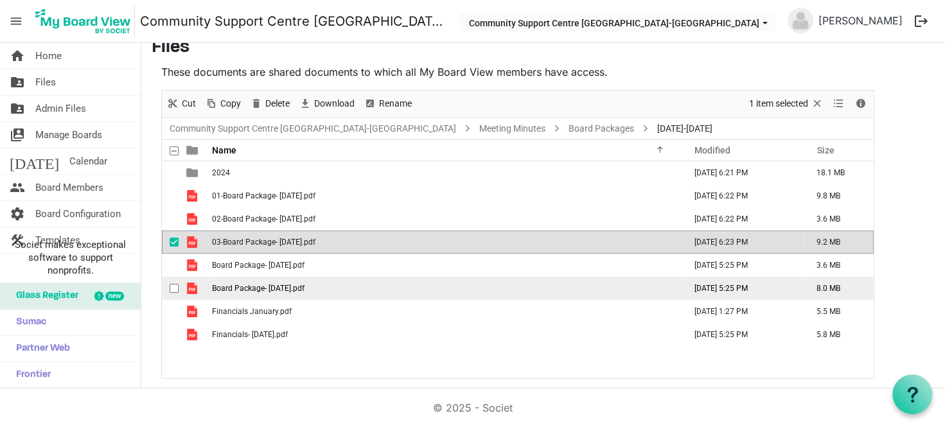
click at [225, 287] on span "Board Package- May 2025.pdf" at bounding box center [258, 288] width 93 height 9
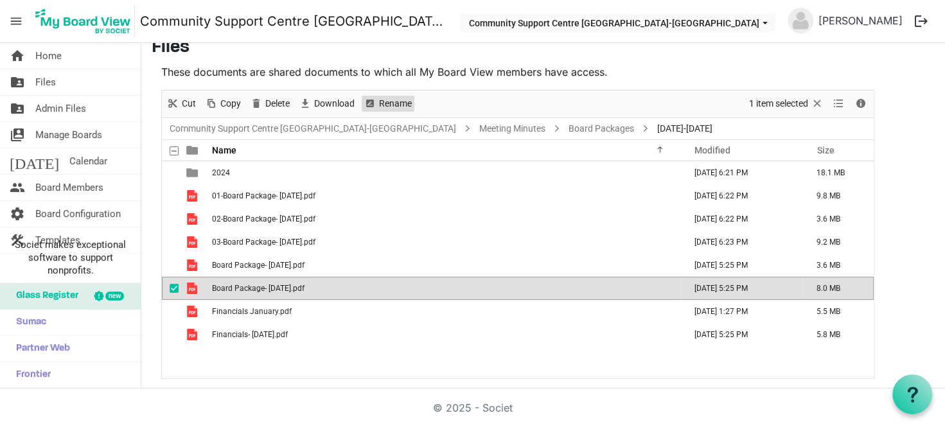
click at [390, 104] on span "Rename" at bounding box center [395, 104] width 35 height 16
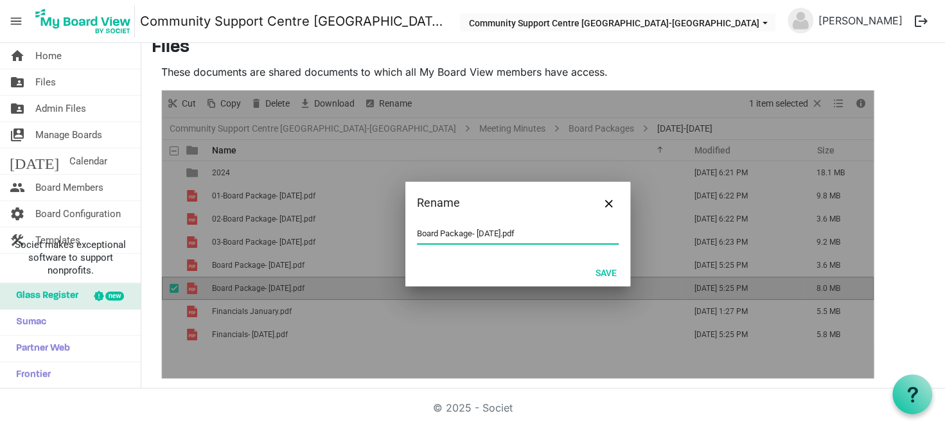
click at [429, 237] on input "Board Package- May 2025.pdf" at bounding box center [518, 233] width 202 height 19
click at [421, 236] on input "Board Package- May 2025.pdf" at bounding box center [518, 233] width 202 height 19
click at [417, 236] on input "Board Package- May 2025.pdf" at bounding box center [518, 233] width 202 height 19
click at [612, 274] on button "Save" at bounding box center [606, 273] width 38 height 18
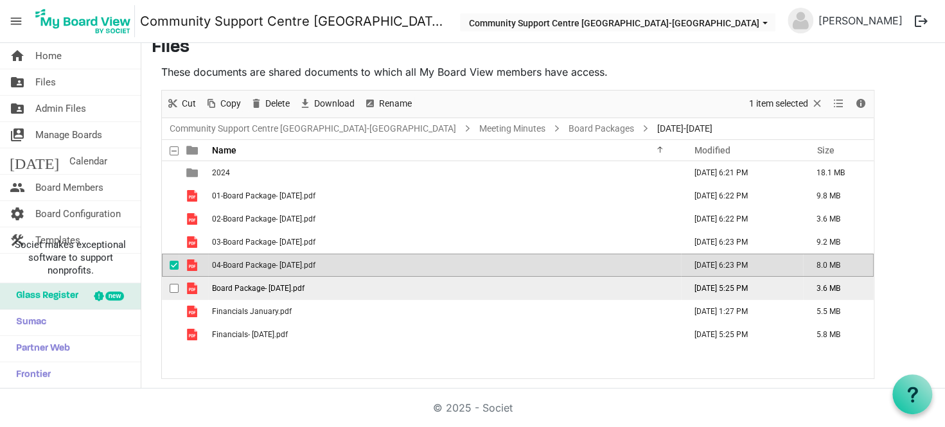
click at [295, 289] on span "Board Package- June 2025.pdf" at bounding box center [258, 288] width 93 height 9
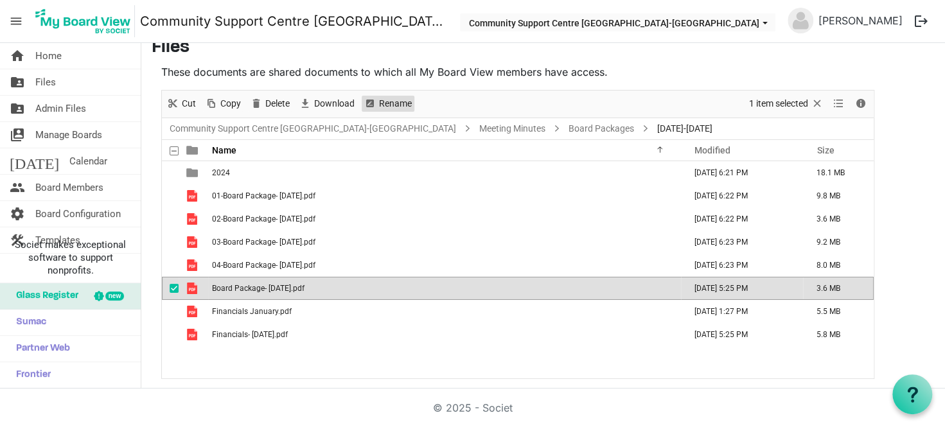
click at [388, 105] on span "Rename" at bounding box center [395, 104] width 35 height 16
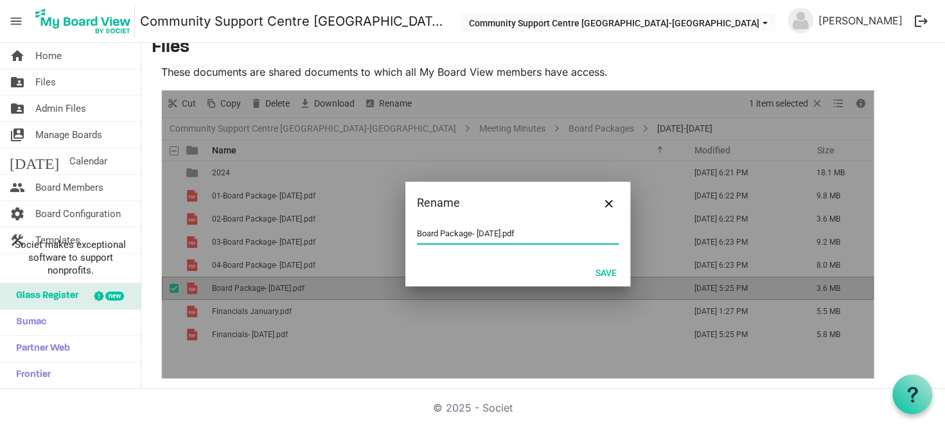
click at [419, 235] on input "Board Package- June 2025.pdf" at bounding box center [518, 233] width 202 height 19
click at [609, 264] on button "Save" at bounding box center [606, 273] width 38 height 18
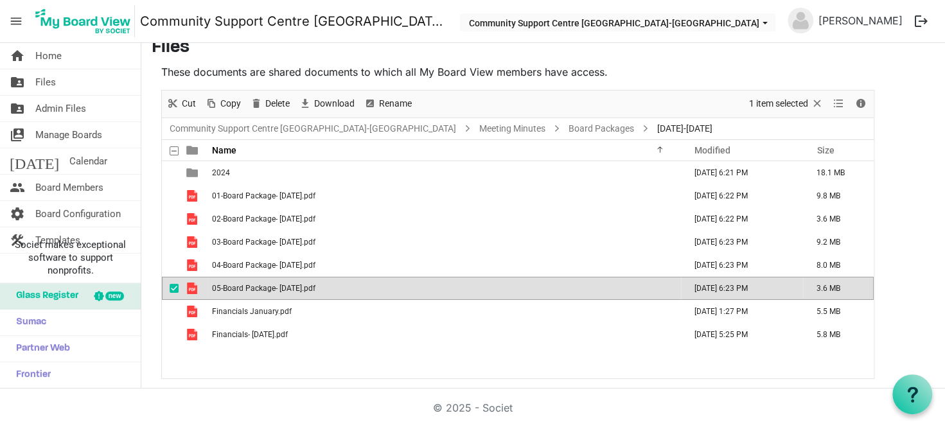
click at [436, 356] on div "2024 October 10, 2025 6:21 PM 18.1 MB 01-Board Package- January 21st.pdf Octobe…" at bounding box center [518, 269] width 712 height 217
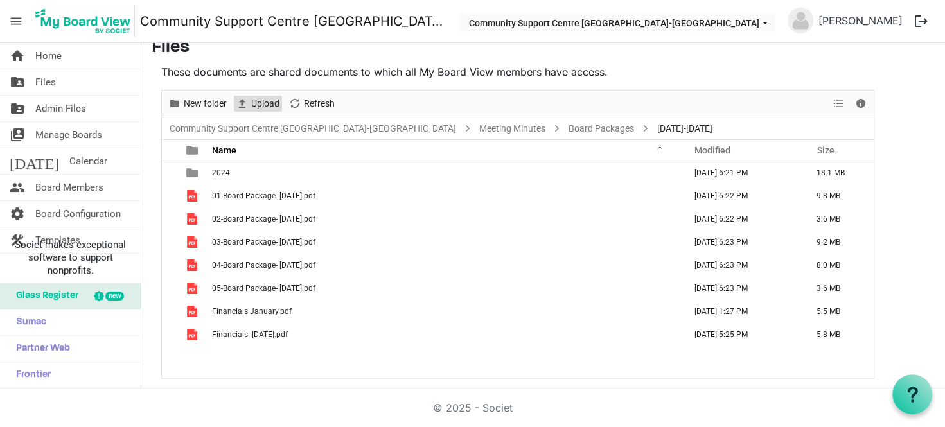
click at [271, 108] on span "Upload" at bounding box center [265, 104] width 31 height 16
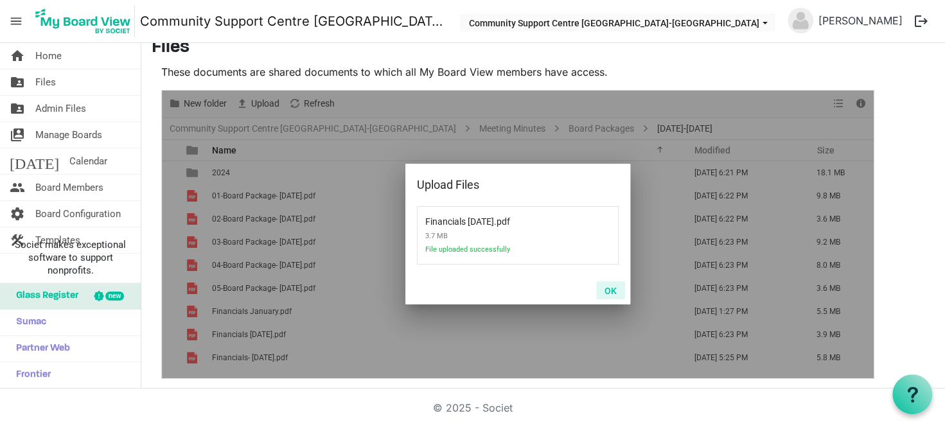
click at [611, 291] on button "OK" at bounding box center [610, 290] width 29 height 18
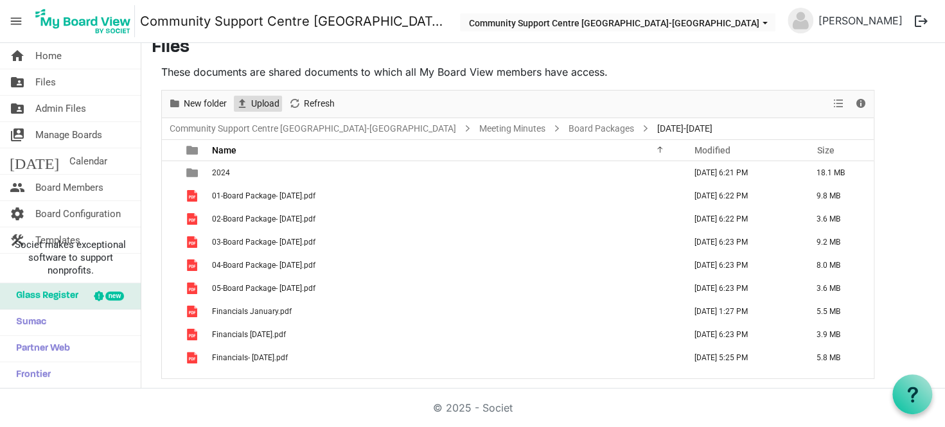
click at [243, 102] on span "Upload" at bounding box center [242, 104] width 15 height 16
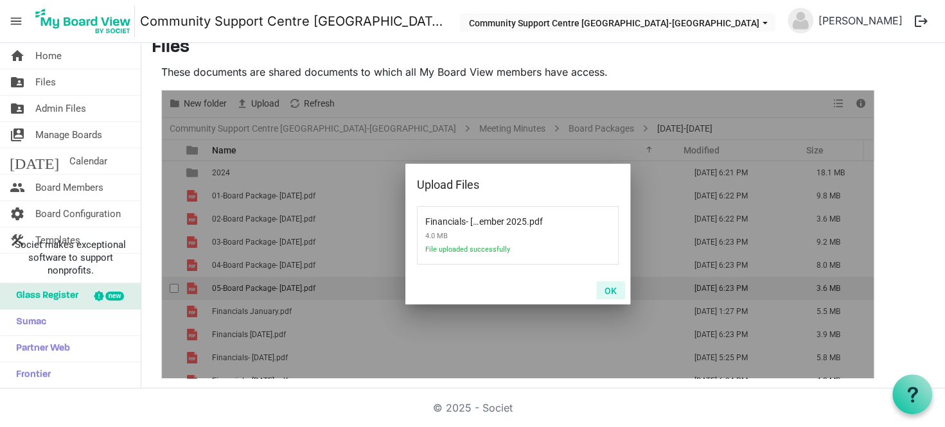
click at [610, 289] on button "OK" at bounding box center [610, 290] width 29 height 18
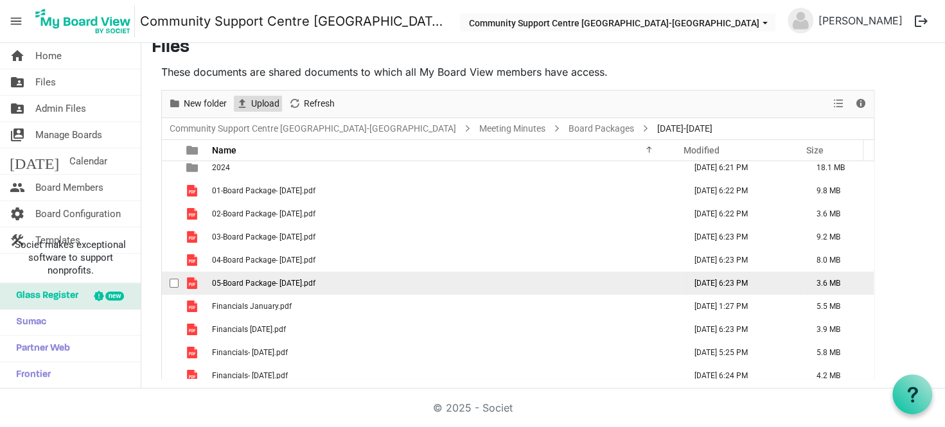
scroll to position [13, 0]
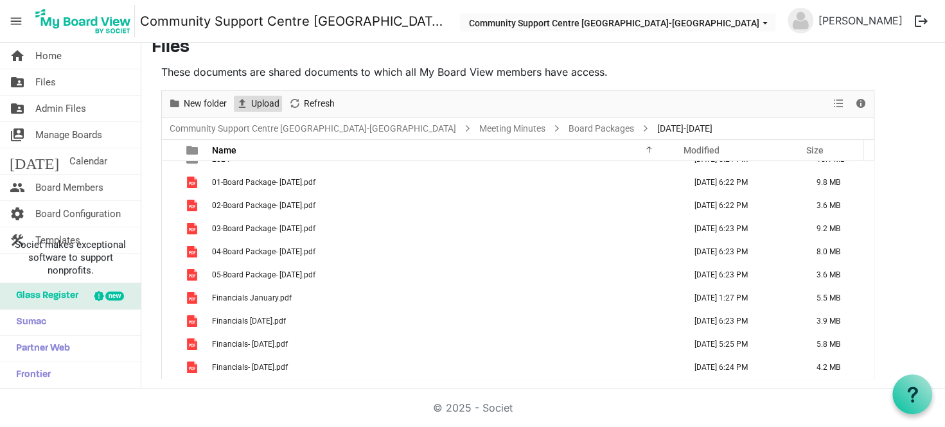
click at [266, 107] on span "Upload" at bounding box center [265, 104] width 31 height 16
click at [259, 100] on span "Upload" at bounding box center [265, 104] width 31 height 16
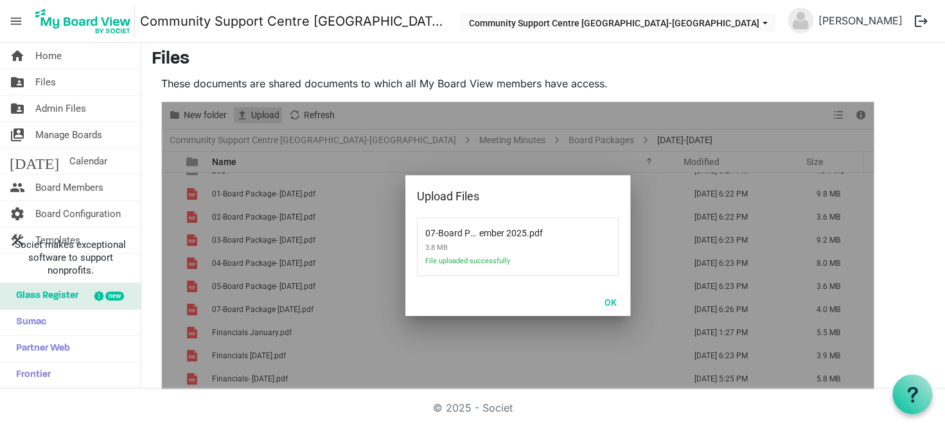
scroll to position [0, 0]
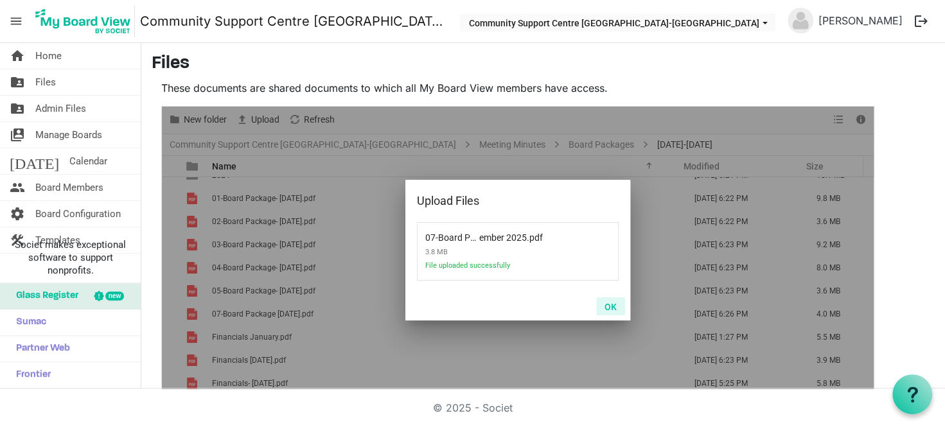
click at [604, 307] on button "OK" at bounding box center [610, 307] width 29 height 18
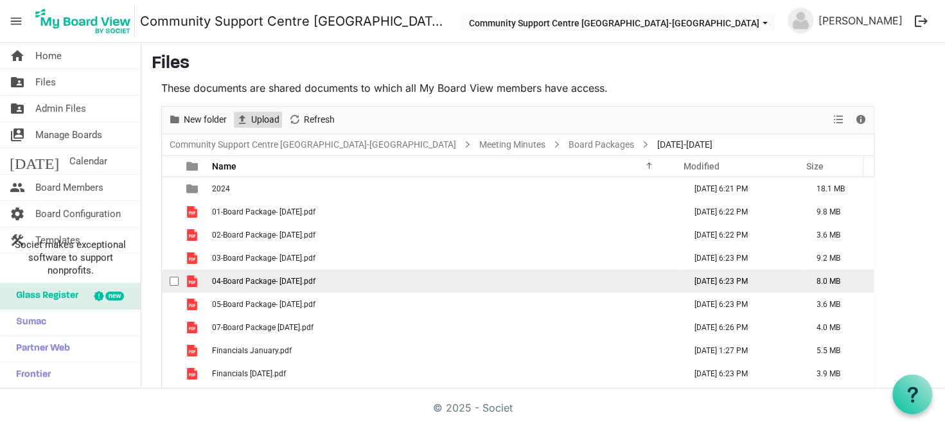
scroll to position [37, 0]
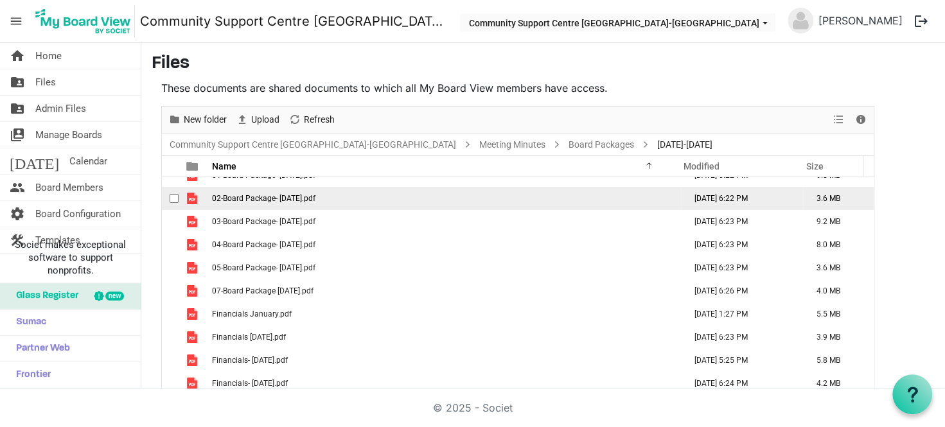
click at [352, 195] on td "02-Board Package- March 6.pdf" at bounding box center [444, 198] width 473 height 23
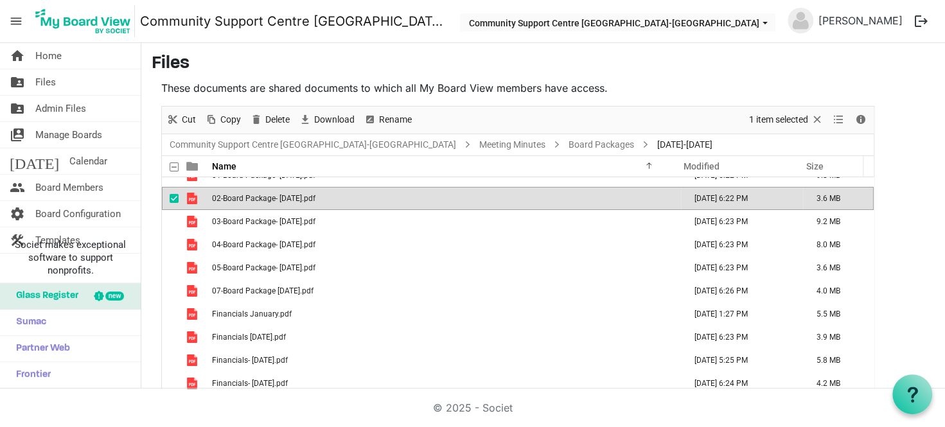
click at [352, 195] on td "02-Board Package- March 6.pdf" at bounding box center [444, 198] width 473 height 23
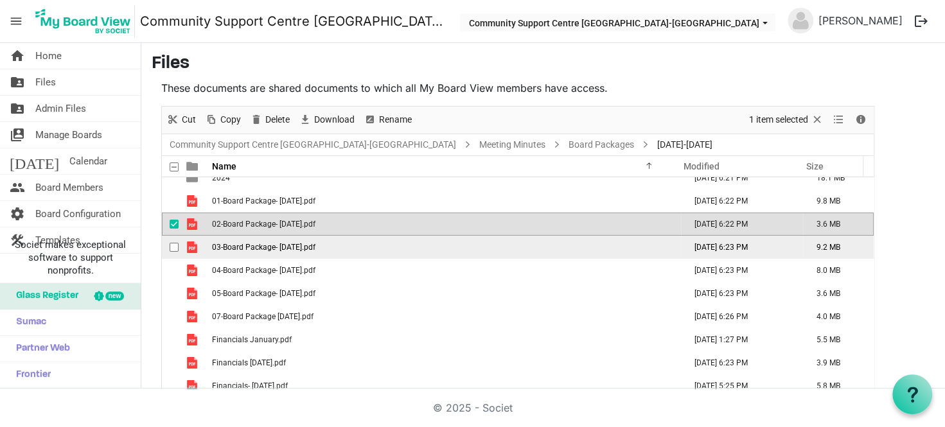
scroll to position [0, 0]
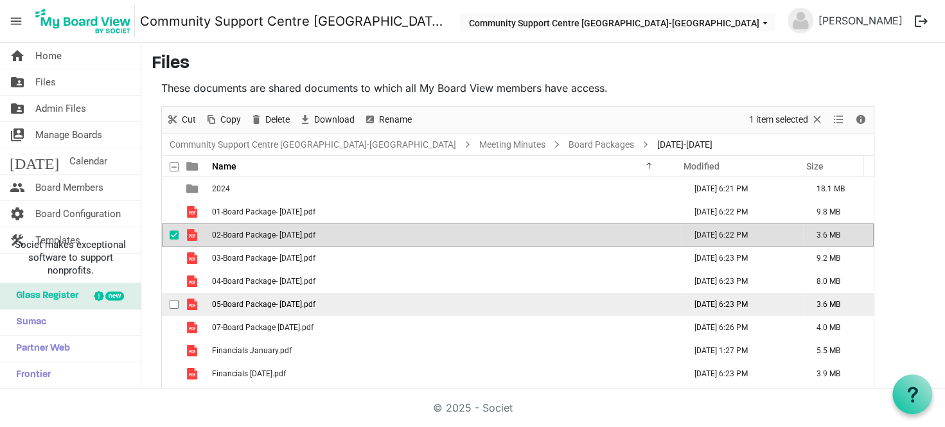
click at [336, 309] on td "05-Board Package- June 2025.pdf" at bounding box center [444, 304] width 473 height 23
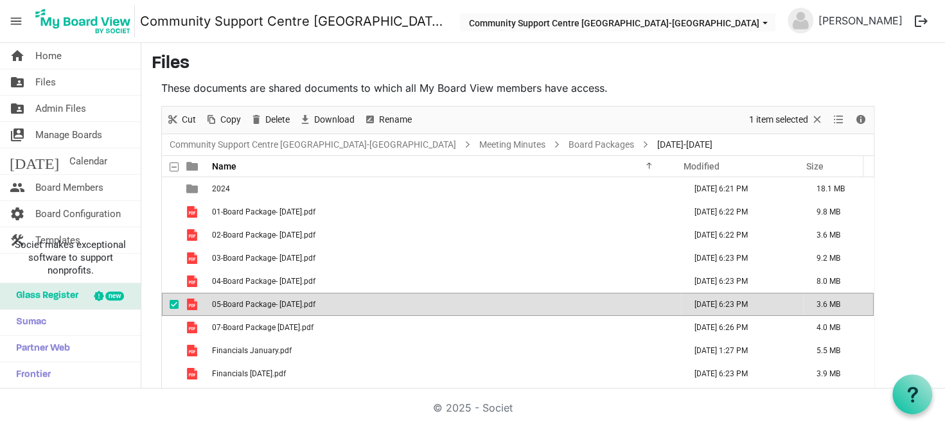
click at [365, 303] on td "05-Board Package- June 2025.pdf" at bounding box center [444, 304] width 473 height 23
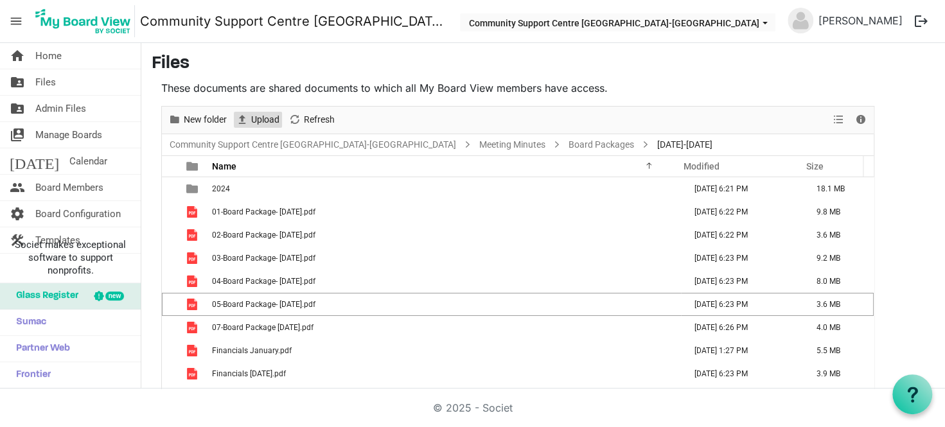
click at [268, 121] on span "Upload" at bounding box center [265, 120] width 31 height 16
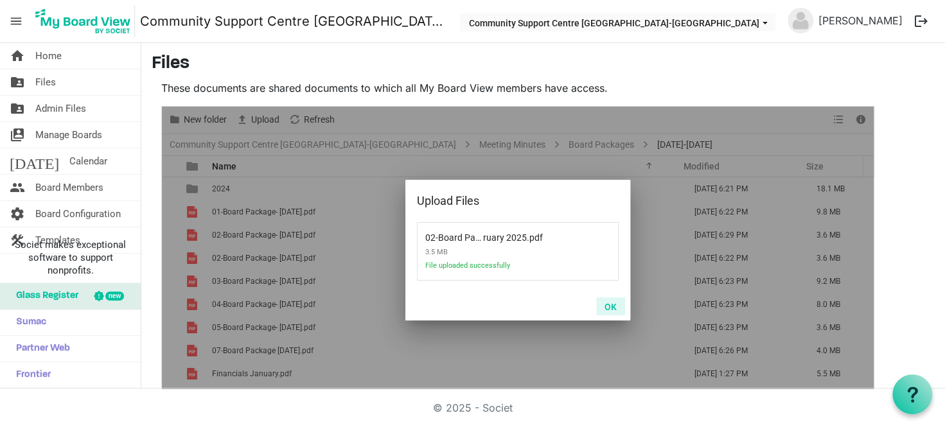
click at [611, 306] on button "OK" at bounding box center [610, 307] width 29 height 18
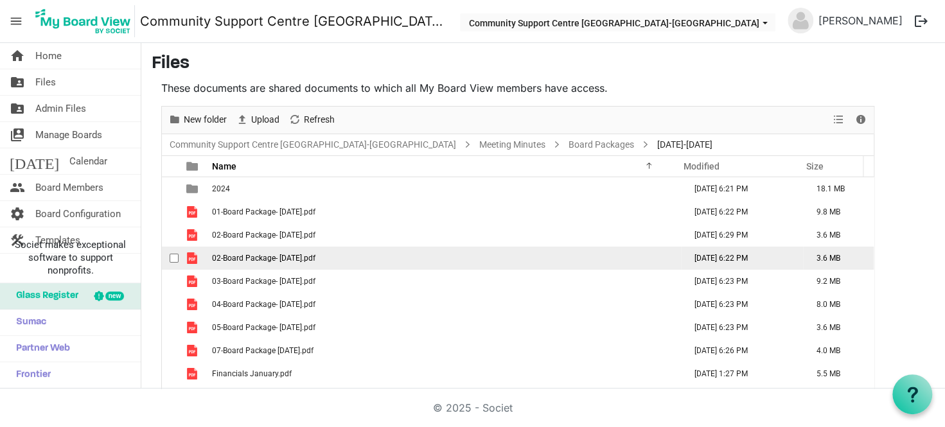
click at [226, 256] on span "02-Board Package- March 6.pdf" at bounding box center [263, 258] width 103 height 9
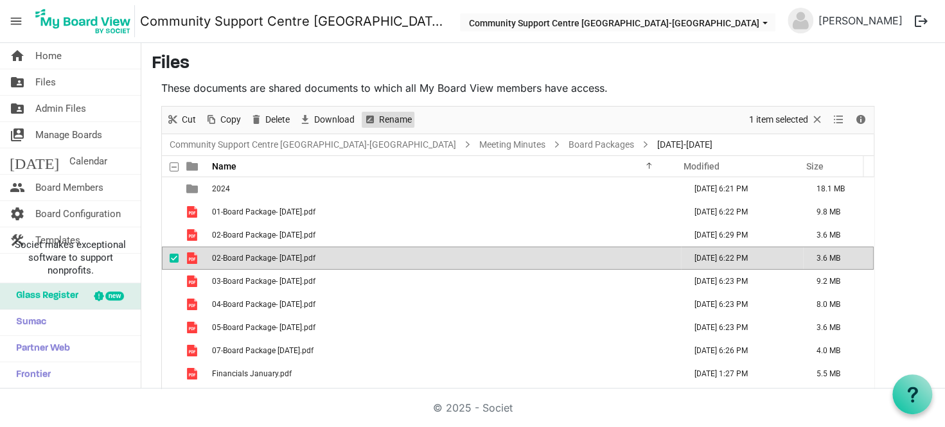
click at [407, 122] on span "Rename" at bounding box center [395, 120] width 35 height 16
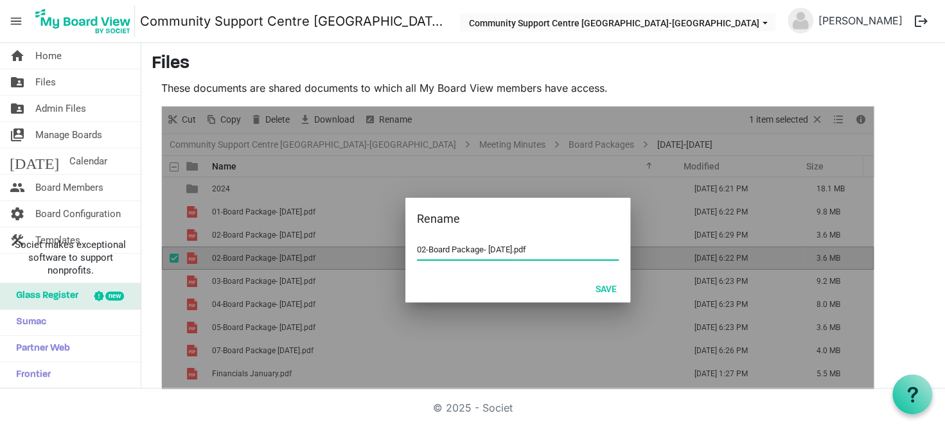
click at [425, 248] on input "02-Board Package- March 6.pdf" at bounding box center [518, 249] width 202 height 19
click at [619, 285] on button "Save" at bounding box center [606, 289] width 38 height 18
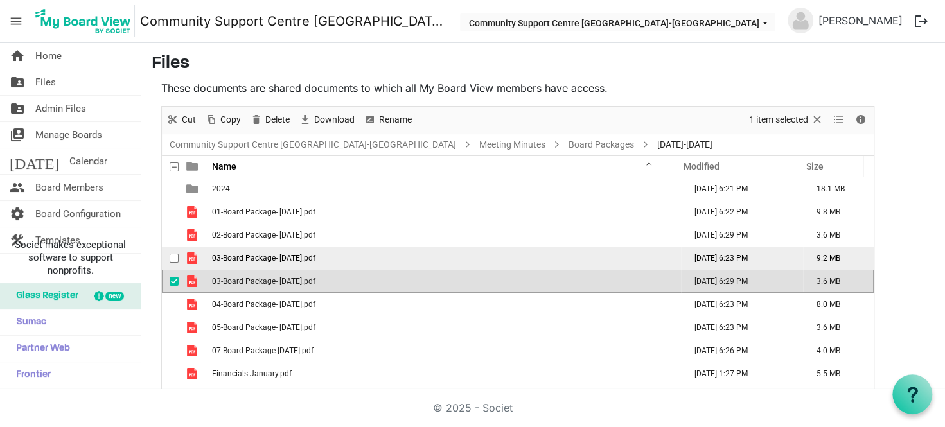
click at [229, 260] on span "03-Board Package- April 2025.pdf" at bounding box center [263, 258] width 103 height 9
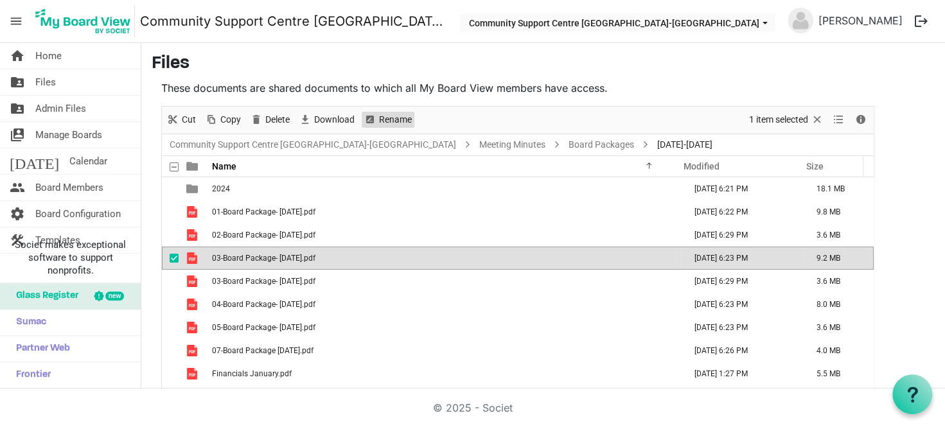
click at [393, 117] on span "Rename" at bounding box center [395, 120] width 35 height 16
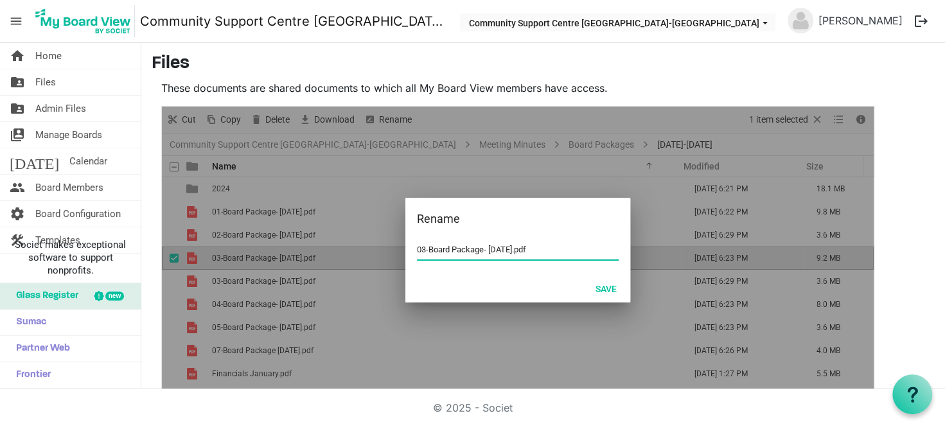
click at [424, 251] on input "03-Board Package- April 2025.pdf" at bounding box center [518, 249] width 202 height 19
click at [603, 287] on button "Save" at bounding box center [606, 289] width 38 height 18
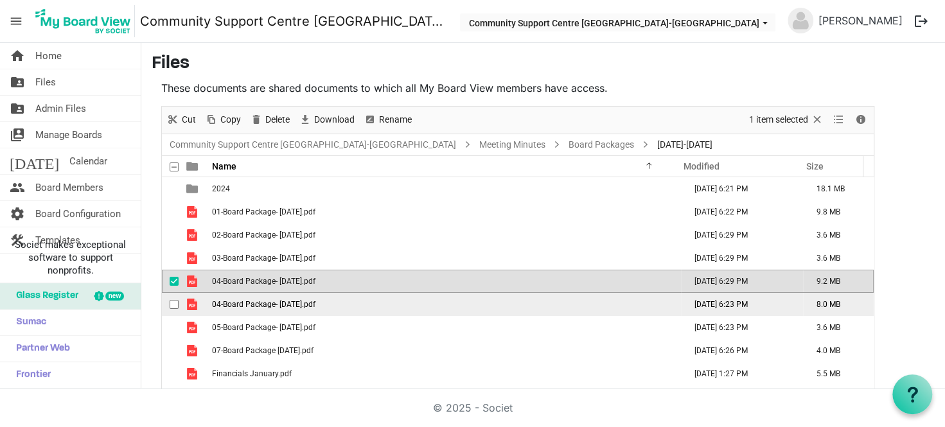
click at [250, 303] on span "04-Board Package- May 2025.pdf" at bounding box center [263, 304] width 103 height 9
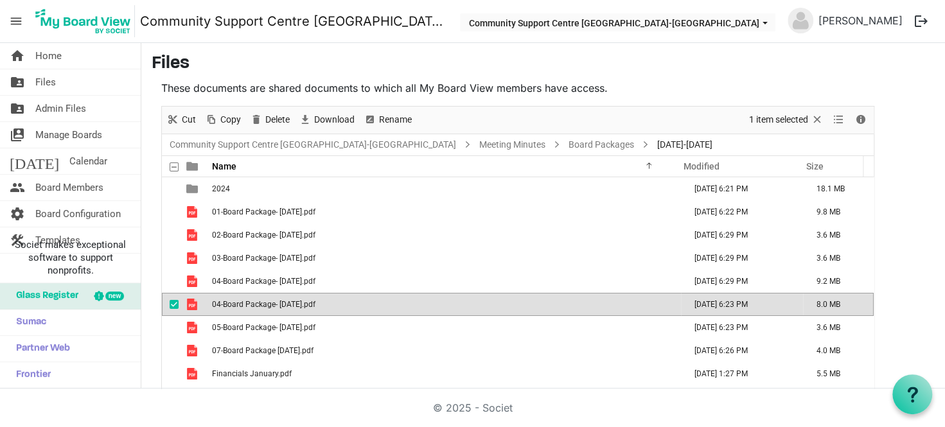
click at [392, 111] on div "Rename" at bounding box center [387, 120] width 57 height 27
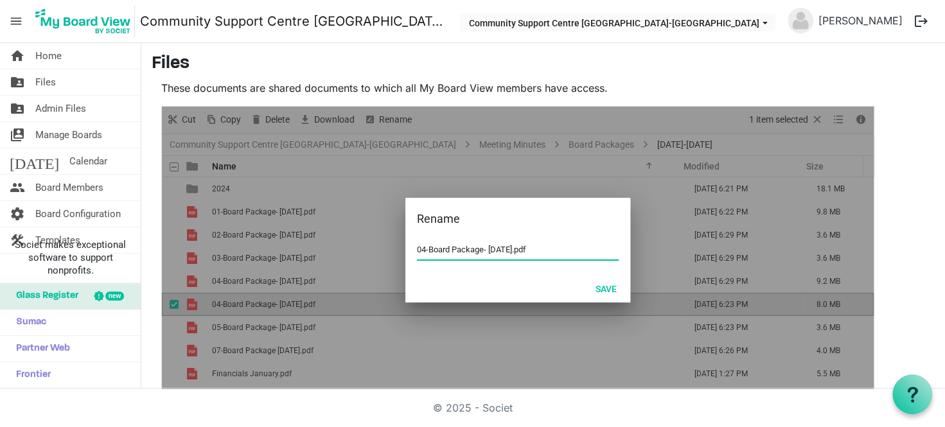
click at [425, 255] on input "04-Board Package- May 2025.pdf" at bounding box center [518, 249] width 202 height 19
click at [613, 289] on button "Save" at bounding box center [606, 289] width 38 height 18
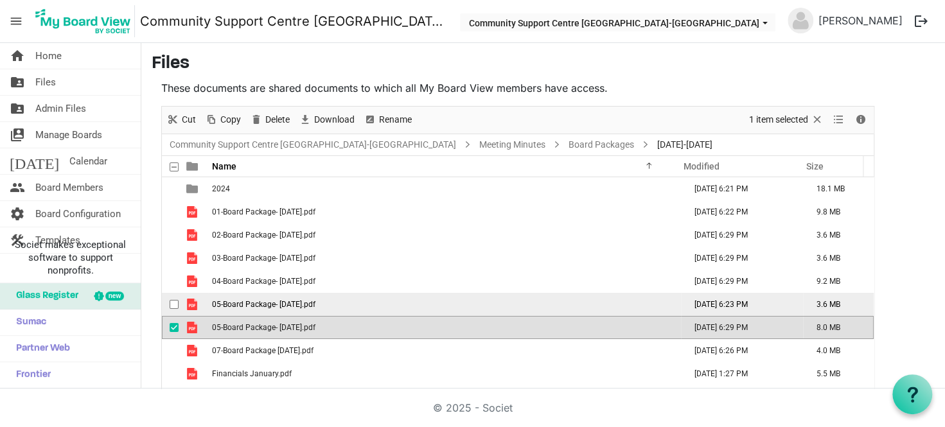
click at [270, 307] on span "05-Board Package- June 2025.pdf" at bounding box center [263, 304] width 103 height 9
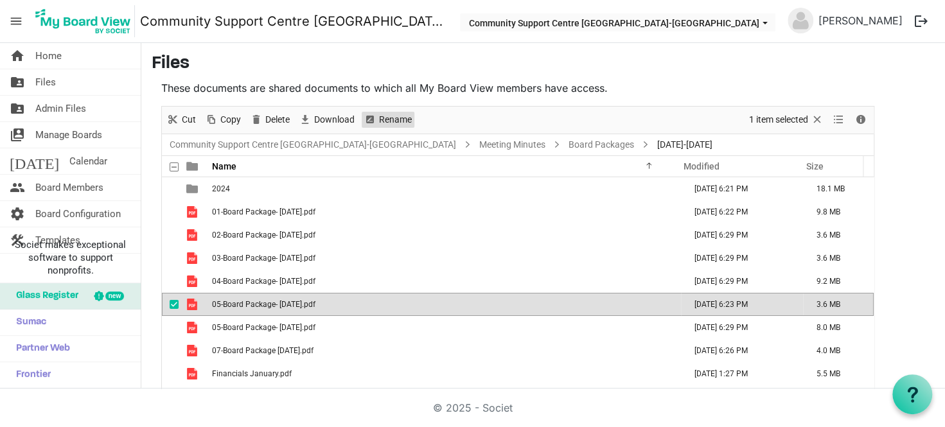
click at [388, 121] on span "Rename" at bounding box center [395, 120] width 35 height 16
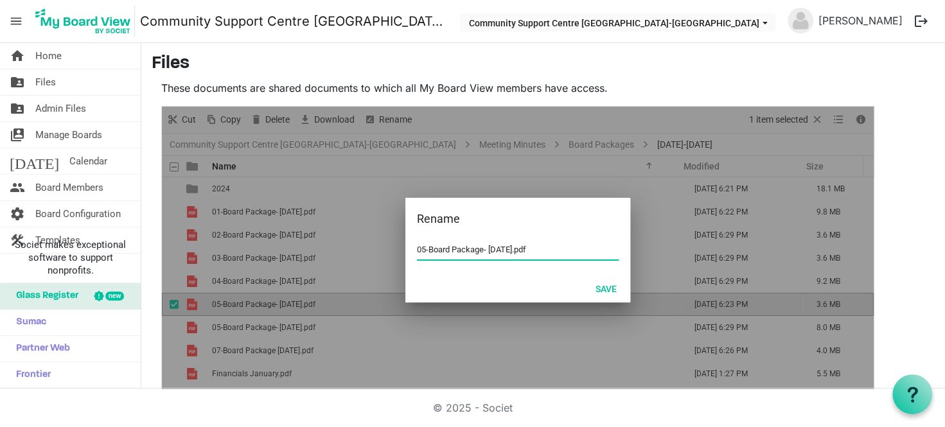
click at [422, 247] on input "05-Board Package- June 2025.pdf" at bounding box center [518, 249] width 202 height 19
type input "06-Board Package- June 2025.pdf"
click at [600, 287] on button "Save" at bounding box center [606, 289] width 38 height 18
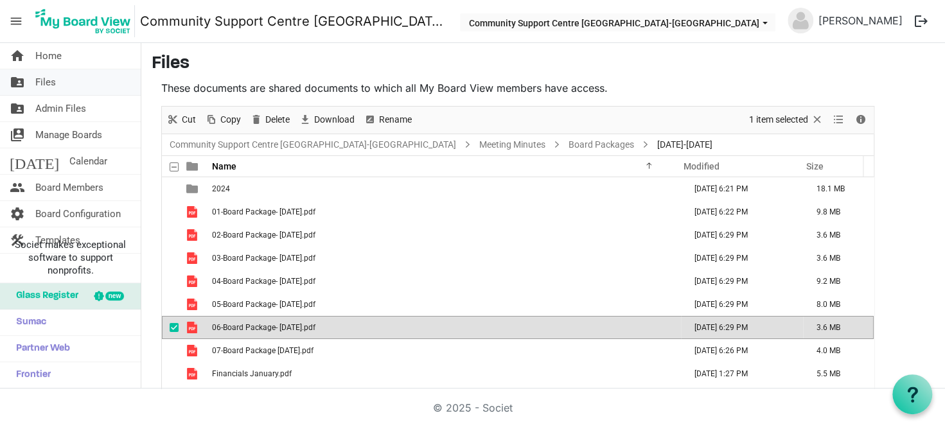
click at [95, 78] on link "folder_shared Files" at bounding box center [70, 82] width 141 height 26
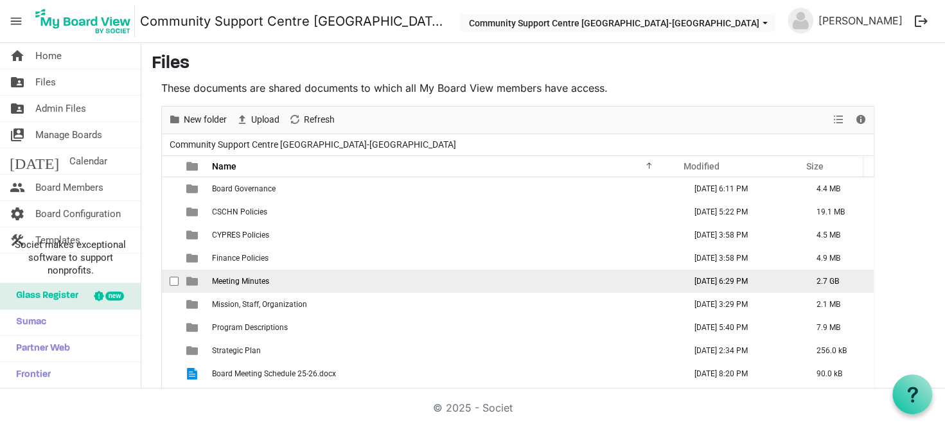
click at [287, 274] on td "Meeting Minutes" at bounding box center [444, 281] width 473 height 23
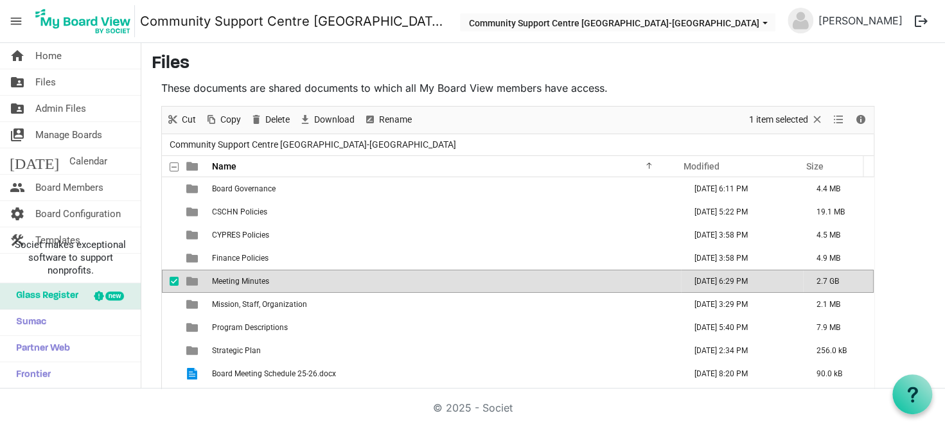
click at [287, 274] on td "Meeting Minutes" at bounding box center [444, 281] width 473 height 23
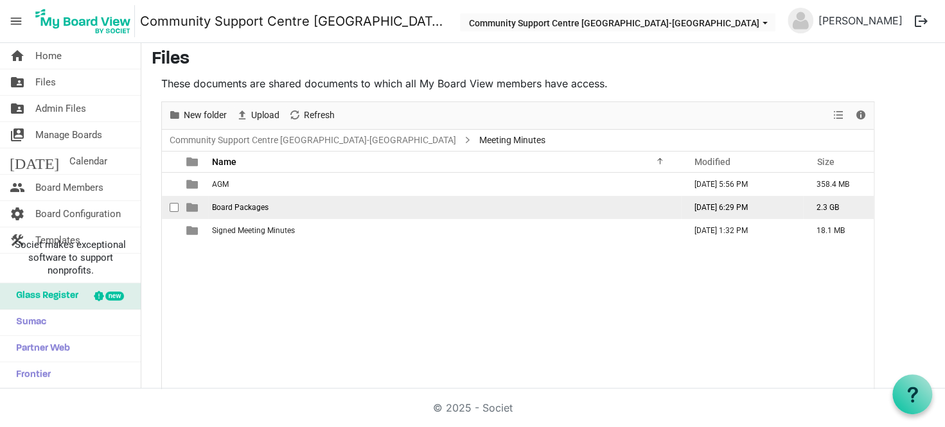
click at [276, 198] on td "Board Packages" at bounding box center [444, 207] width 473 height 23
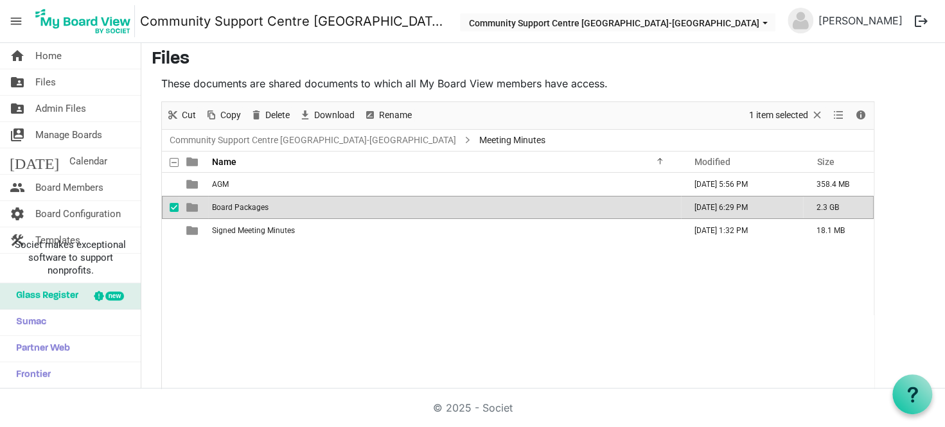
click at [276, 198] on td "Board Packages" at bounding box center [444, 207] width 473 height 23
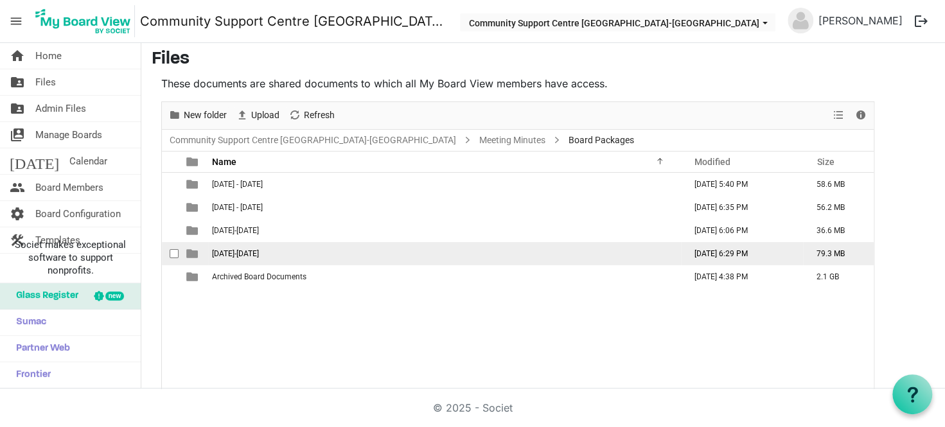
click at [321, 249] on td "2024-2025" at bounding box center [444, 253] width 473 height 23
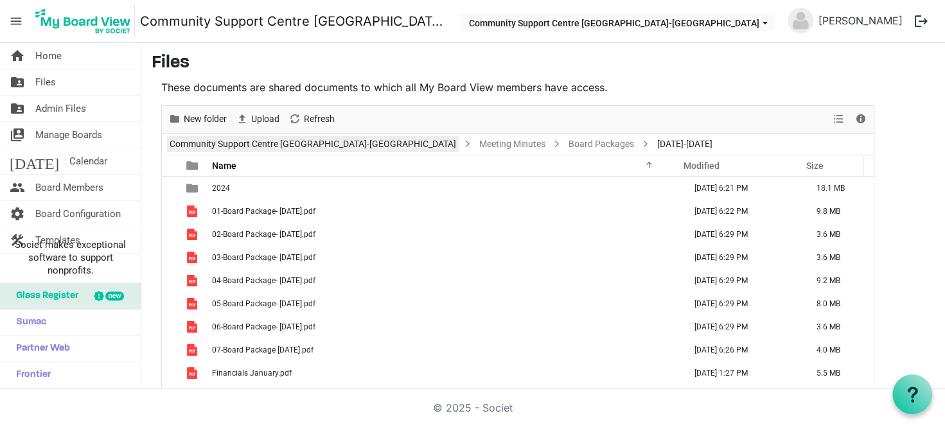
scroll to position [0, 0]
click at [566, 138] on link "Board Packages" at bounding box center [601, 145] width 71 height 16
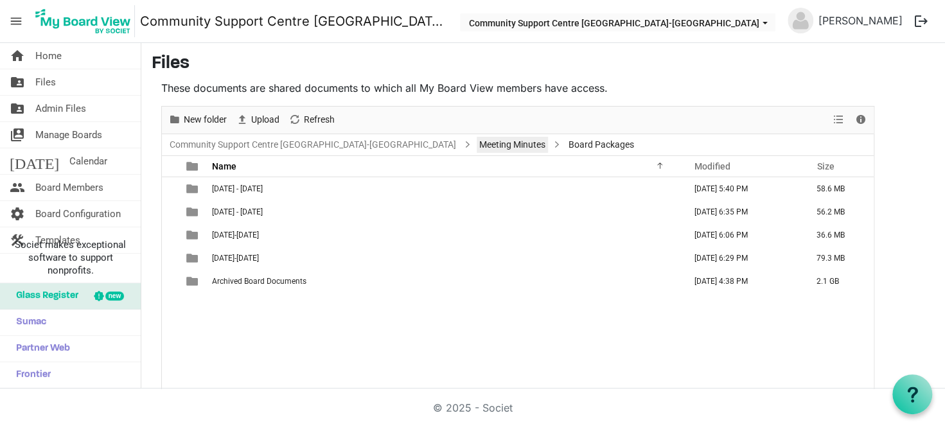
click at [477, 143] on link "Meeting Minutes" at bounding box center [512, 145] width 71 height 16
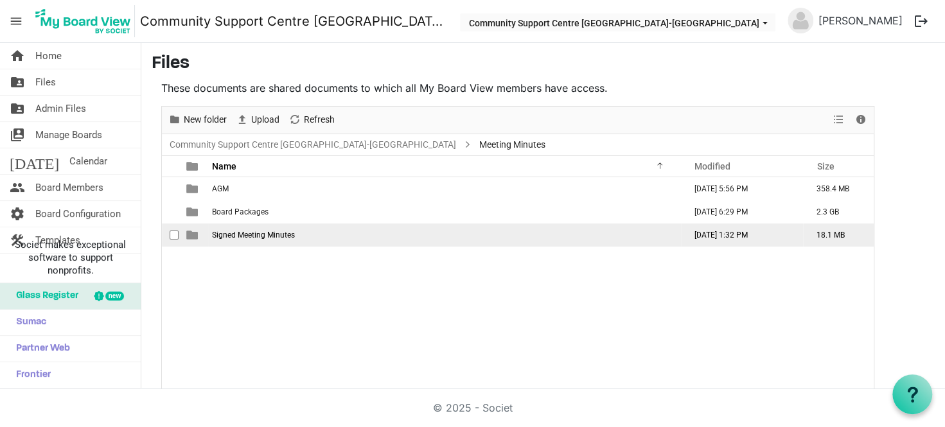
click at [366, 234] on td "Signed Meeting Minutes" at bounding box center [444, 235] width 473 height 23
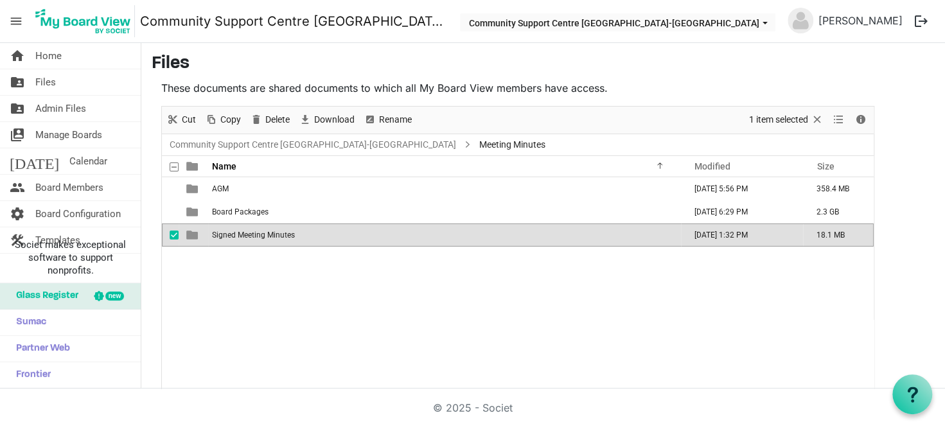
click at [366, 234] on td "Signed Meeting Minutes" at bounding box center [444, 235] width 473 height 23
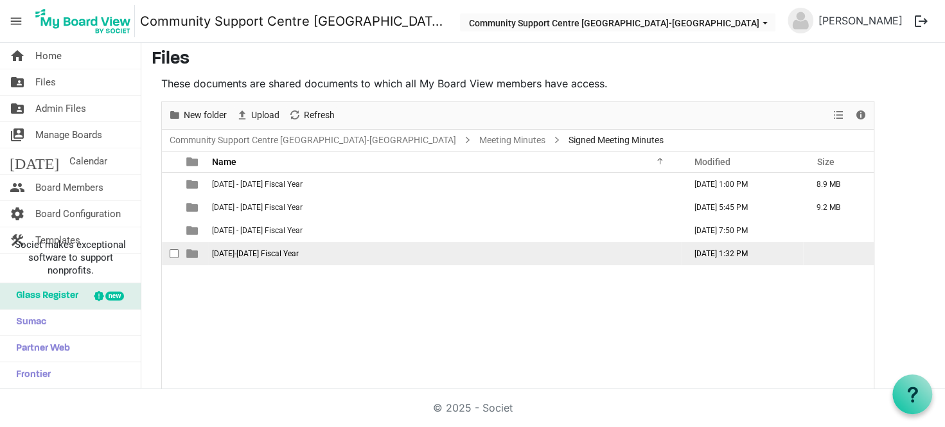
click at [349, 253] on td "2024-2025 Fiscal Year" at bounding box center [444, 253] width 473 height 23
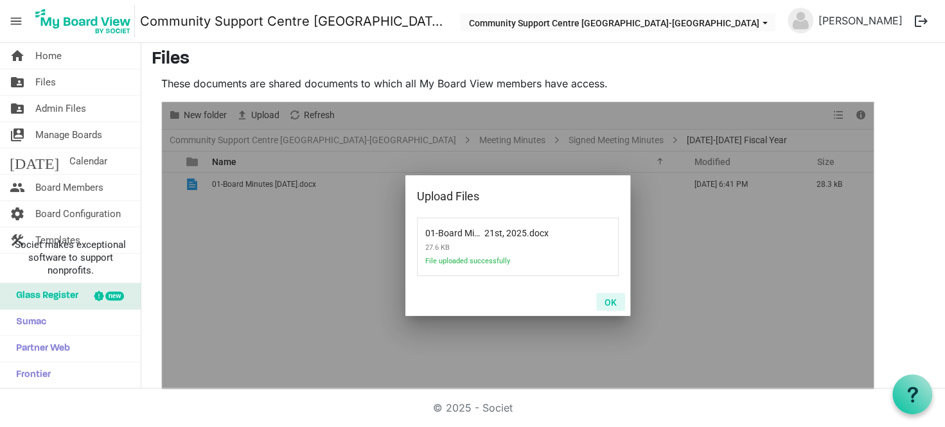
click at [607, 301] on button "OK" at bounding box center [610, 302] width 29 height 18
click at [614, 301] on button "OK" at bounding box center [610, 302] width 29 height 18
click at [616, 305] on button "OK" at bounding box center [610, 302] width 29 height 18
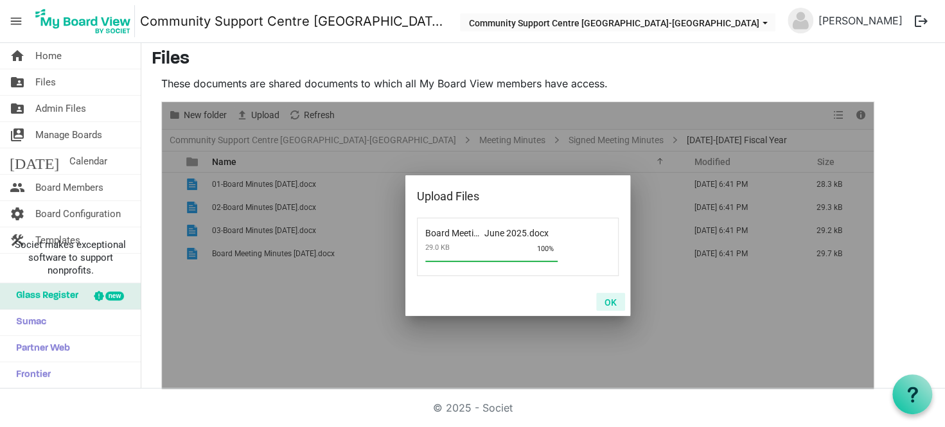
click at [618, 304] on button "OK" at bounding box center [610, 302] width 29 height 18
click at [609, 299] on button "OK" at bounding box center [610, 302] width 29 height 18
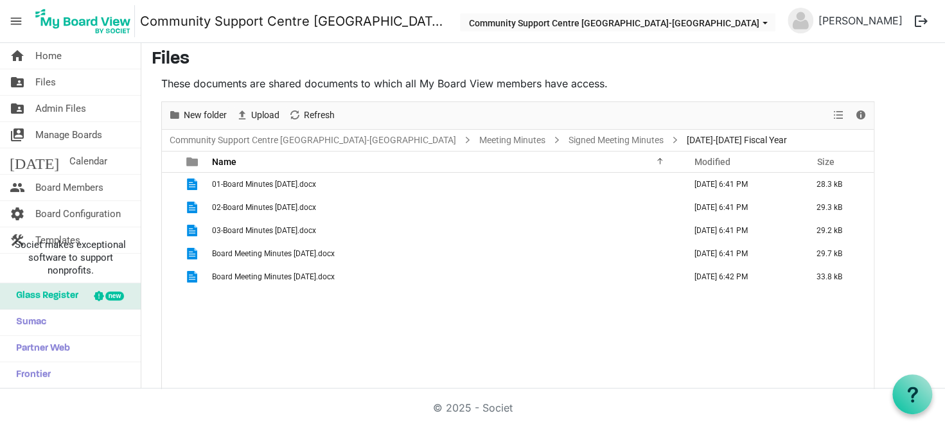
click at [298, 319] on div "01-Board Minutes January 21st, 2025.docx October 10, 2025 6:41 PM 28.3 kB 02-Bo…" at bounding box center [518, 281] width 712 height 217
click at [289, 324] on div "01-Board Minutes January 21st, 2025.docx October 10, 2025 6:41 PM 28.3 kB 02-Bo…" at bounding box center [518, 281] width 712 height 217
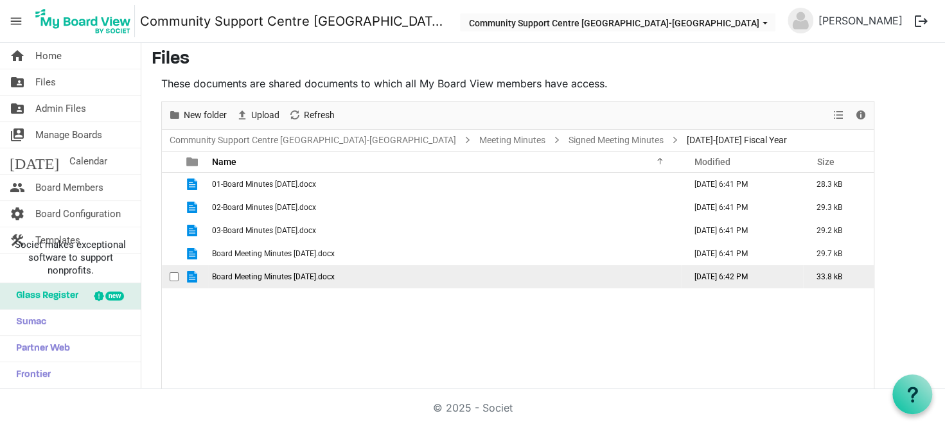
click at [280, 275] on span "Board Meeting Minutes May 20 2025.docx" at bounding box center [273, 277] width 123 height 9
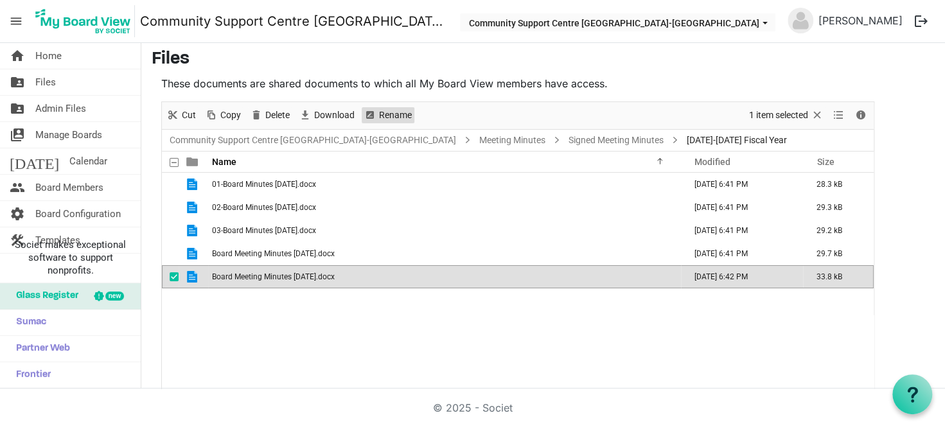
click at [384, 107] on span "Rename" at bounding box center [395, 115] width 35 height 16
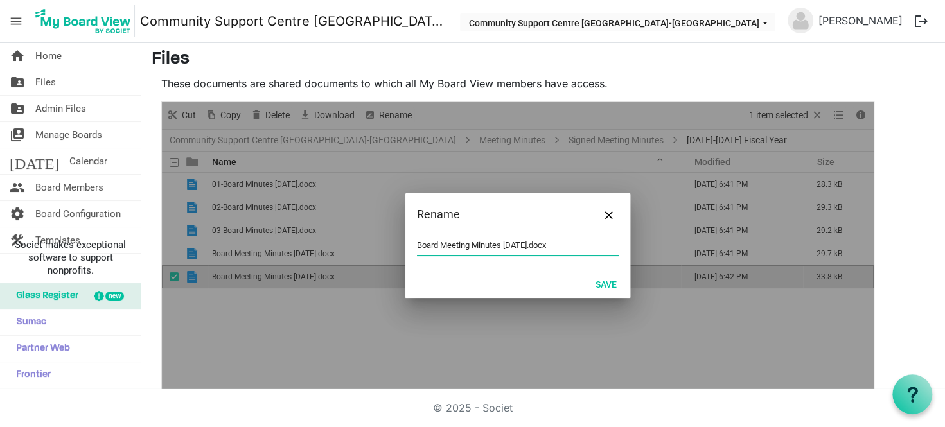
click at [420, 244] on input "Board Meeting Minutes May 20 2025.docx" at bounding box center [518, 245] width 202 height 19
click at [607, 282] on button "Save" at bounding box center [606, 284] width 38 height 18
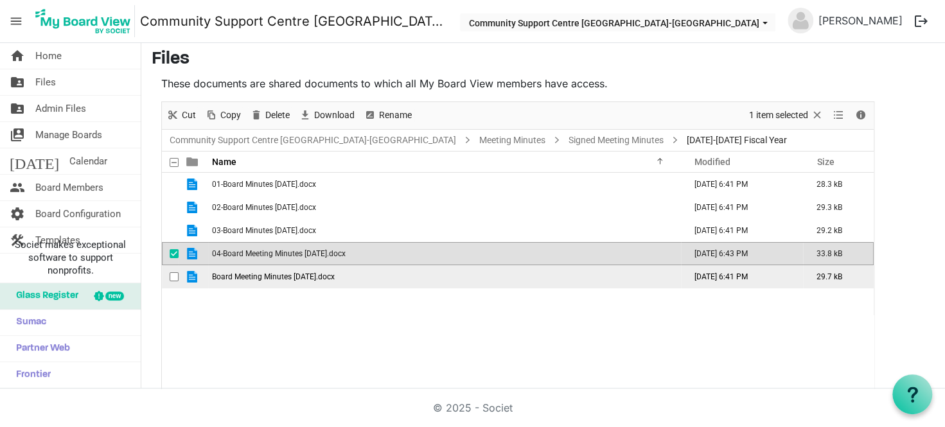
click at [246, 278] on span "Board Meeting Minutes June 2025.docx" at bounding box center [273, 277] width 123 height 9
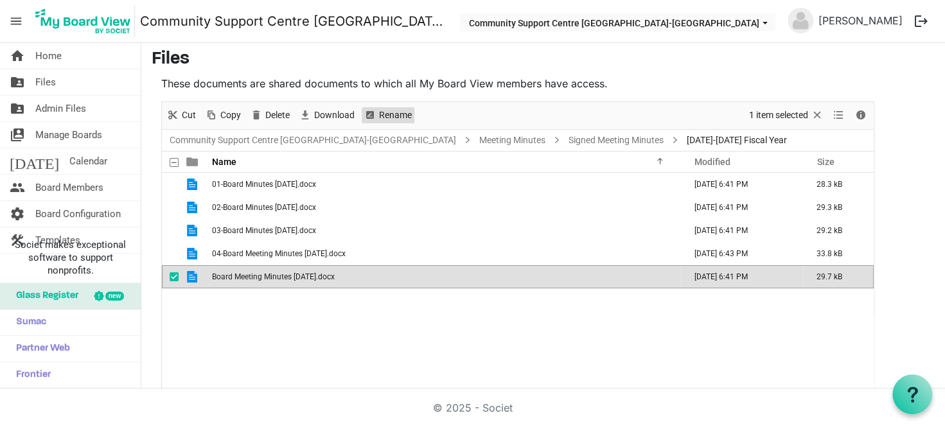
click at [376, 116] on span "Rename" at bounding box center [369, 115] width 15 height 16
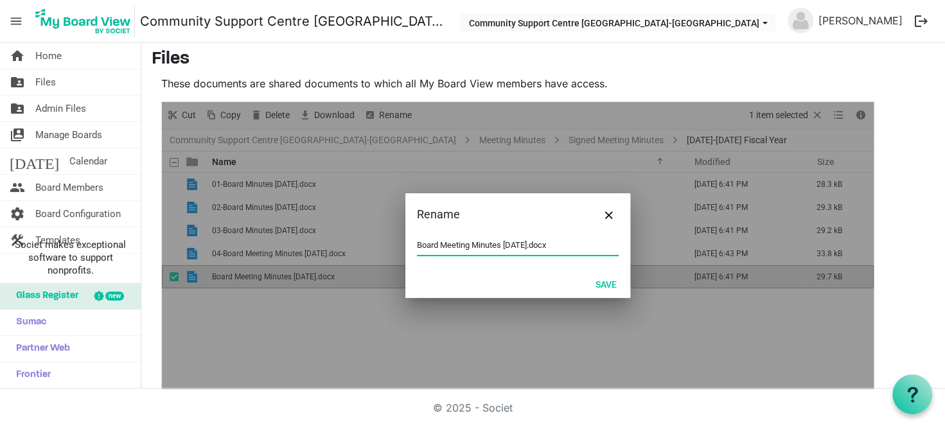
click at [411, 245] on div "Board Meeting Minutes June 2025.docx" at bounding box center [518, 253] width 225 height 34
click at [417, 245] on input "Board Meeting Minutes June 2025.docx" at bounding box center [518, 245] width 202 height 19
type input "05-Board Meeting Minutes June 2025.docx"
click at [611, 281] on button "Save" at bounding box center [606, 284] width 38 height 18
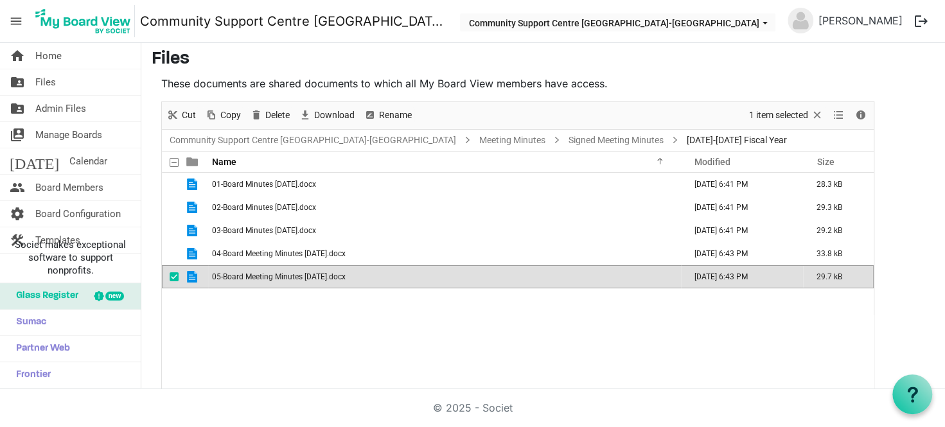
click at [371, 323] on div "01-Board Minutes January 21st, 2025.docx October 10, 2025 6:41 PM 28.3 kB 02-Bo…" at bounding box center [518, 281] width 712 height 217
